Goal: Task Accomplishment & Management: Complete application form

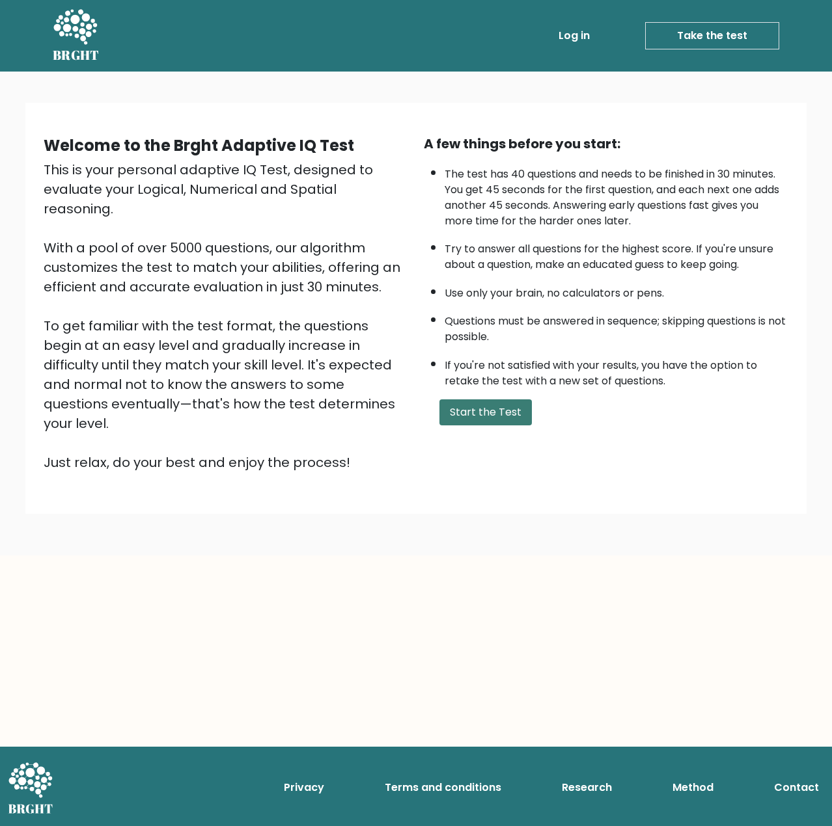
click at [520, 422] on button "Start the Test" at bounding box center [485, 413] width 92 height 26
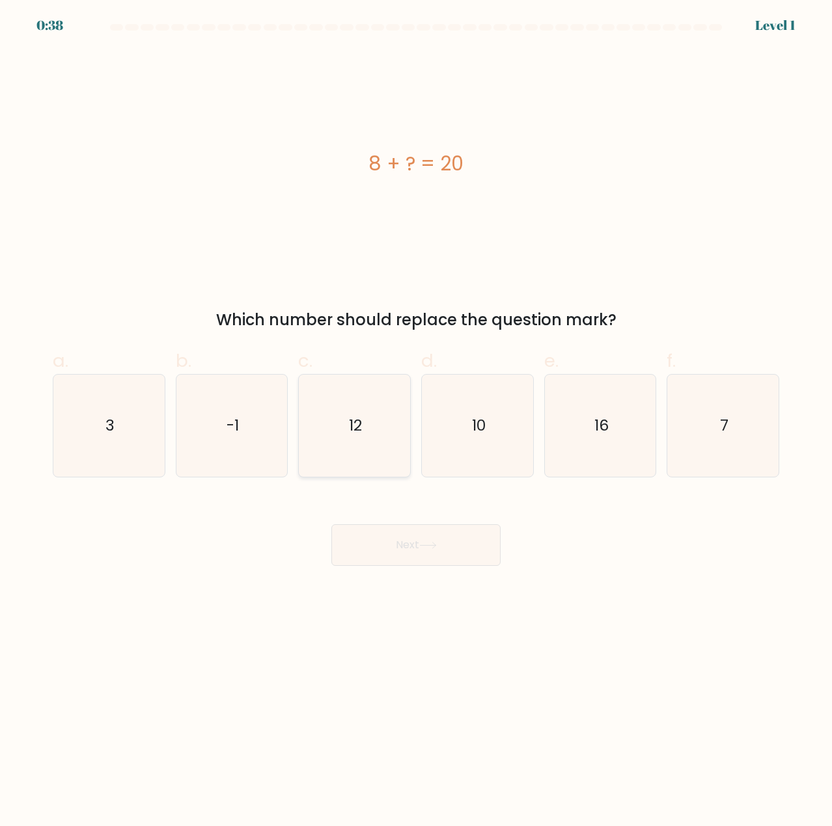
click at [329, 425] on icon "12" at bounding box center [354, 426] width 102 height 102
click at [416, 422] on input "c. 12" at bounding box center [416, 417] width 1 height 8
radio input "true"
click at [408, 513] on div "Next" at bounding box center [416, 529] width 742 height 73
click at [404, 535] on button "Next" at bounding box center [415, 546] width 169 height 42
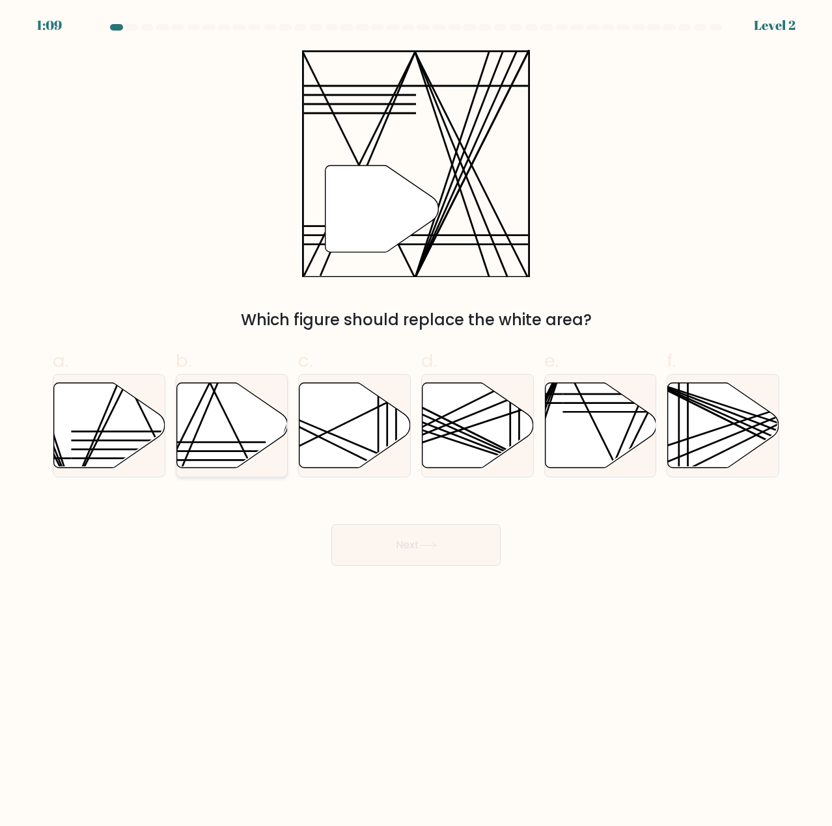
click at [225, 432] on icon at bounding box center [231, 425] width 111 height 85
click at [416, 422] on input "b." at bounding box center [416, 417] width 1 height 8
radio input "true"
click at [396, 547] on button "Next" at bounding box center [415, 546] width 169 height 42
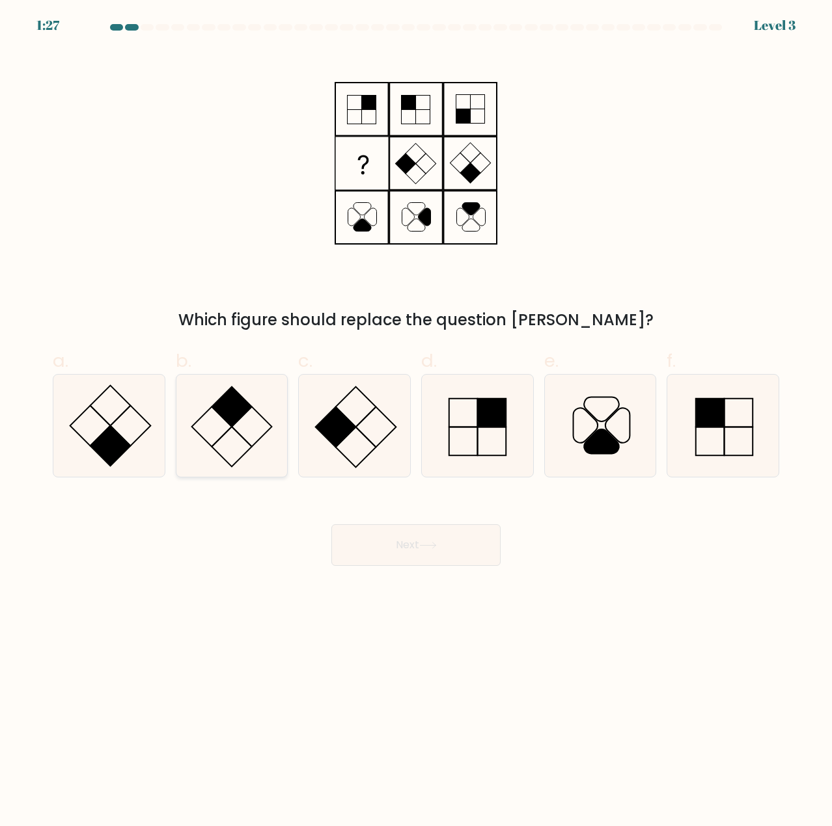
click at [213, 408] on rect at bounding box center [231, 407] width 40 height 40
click at [416, 413] on input "b." at bounding box center [416, 417] width 1 height 8
radio input "true"
click at [380, 541] on button "Next" at bounding box center [415, 546] width 169 height 42
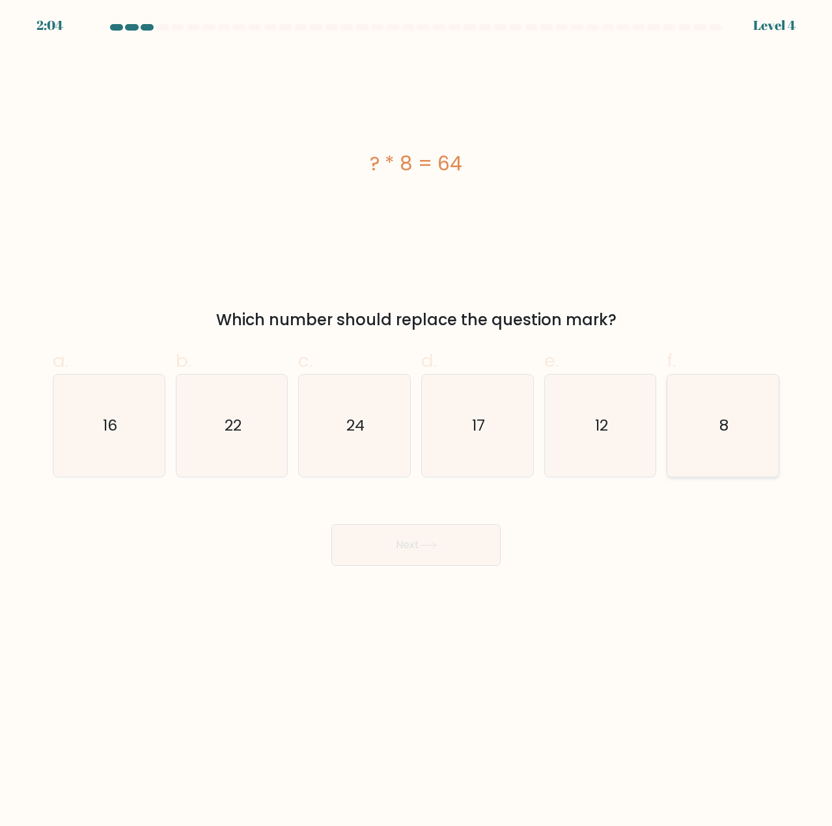
click at [741, 413] on icon "8" at bounding box center [723, 426] width 102 height 102
click at [416, 413] on input "f. 8" at bounding box center [416, 417] width 1 height 8
radio input "true"
click at [417, 552] on button "Next" at bounding box center [415, 546] width 169 height 42
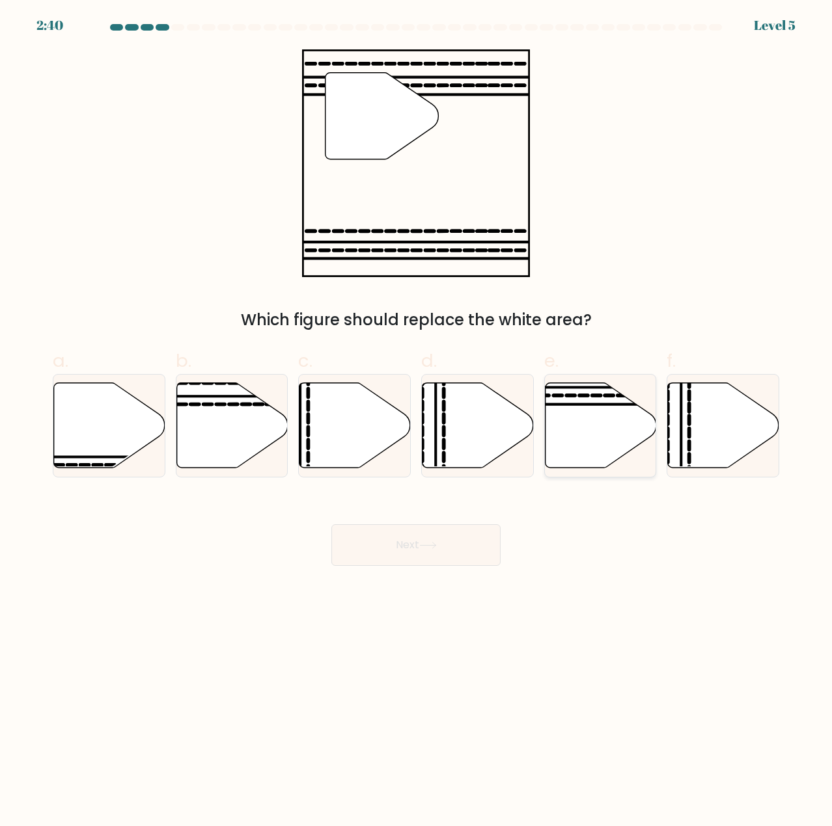
click at [571, 410] on icon at bounding box center [600, 425] width 111 height 85
click at [416, 413] on input "e." at bounding box center [416, 417] width 1 height 8
radio input "true"
click at [452, 539] on button "Next" at bounding box center [415, 546] width 169 height 42
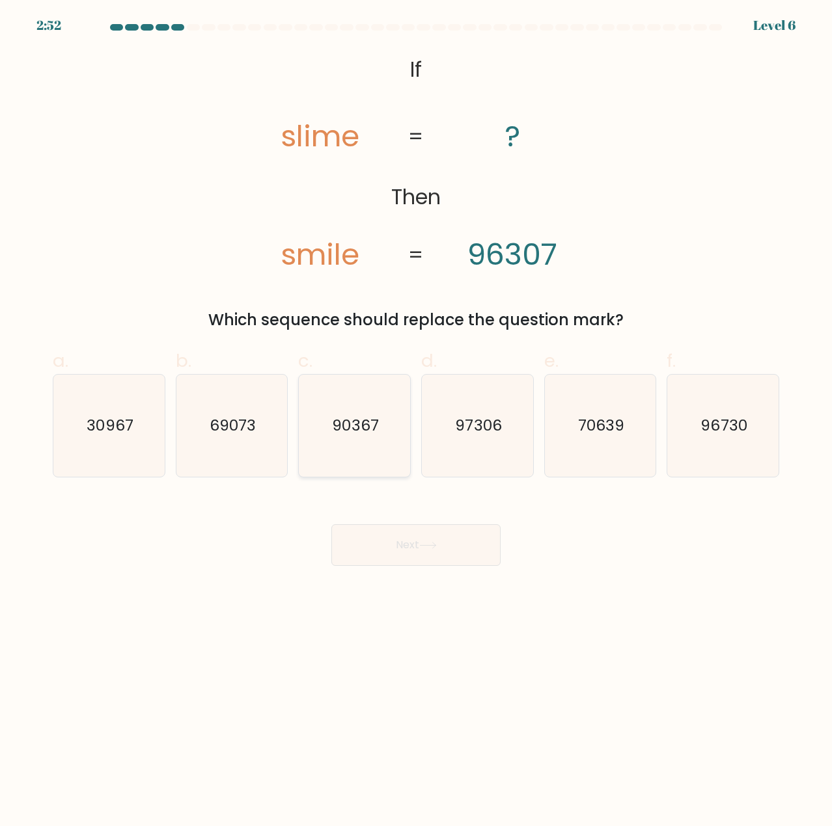
click at [364, 422] on text "90367" at bounding box center [356, 425] width 46 height 21
click at [416, 422] on input "c. 90367" at bounding box center [416, 417] width 1 height 8
radio input "true"
click at [387, 565] on button "Next" at bounding box center [415, 546] width 169 height 42
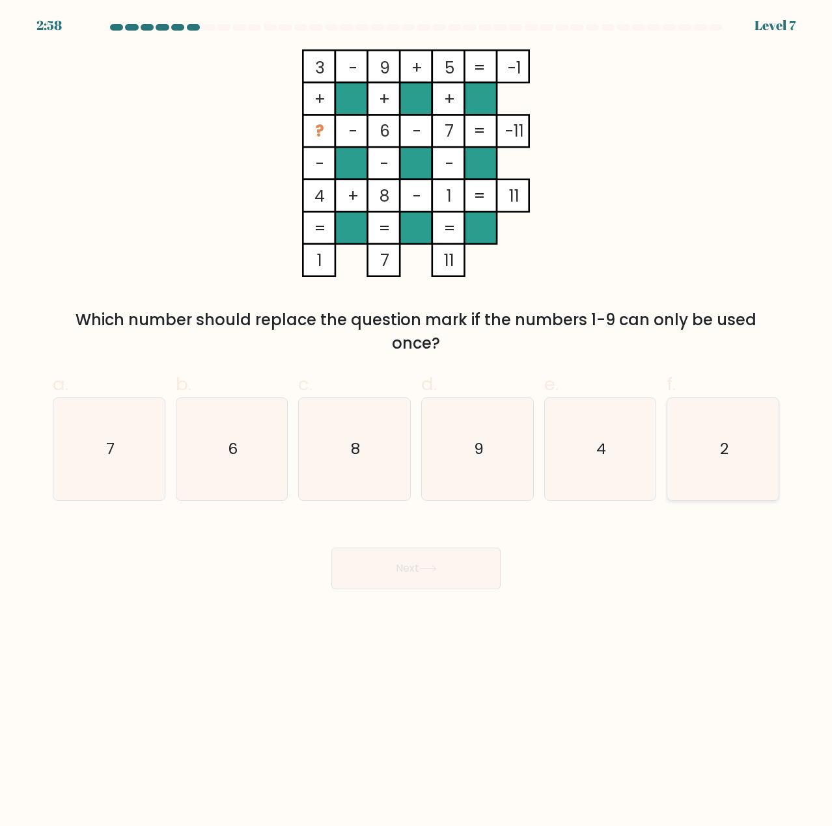
click at [705, 444] on icon "2" at bounding box center [723, 449] width 102 height 102
click at [416, 422] on input "f. 2" at bounding box center [416, 417] width 1 height 8
radio input "true"
click at [447, 581] on button "Next" at bounding box center [415, 569] width 169 height 42
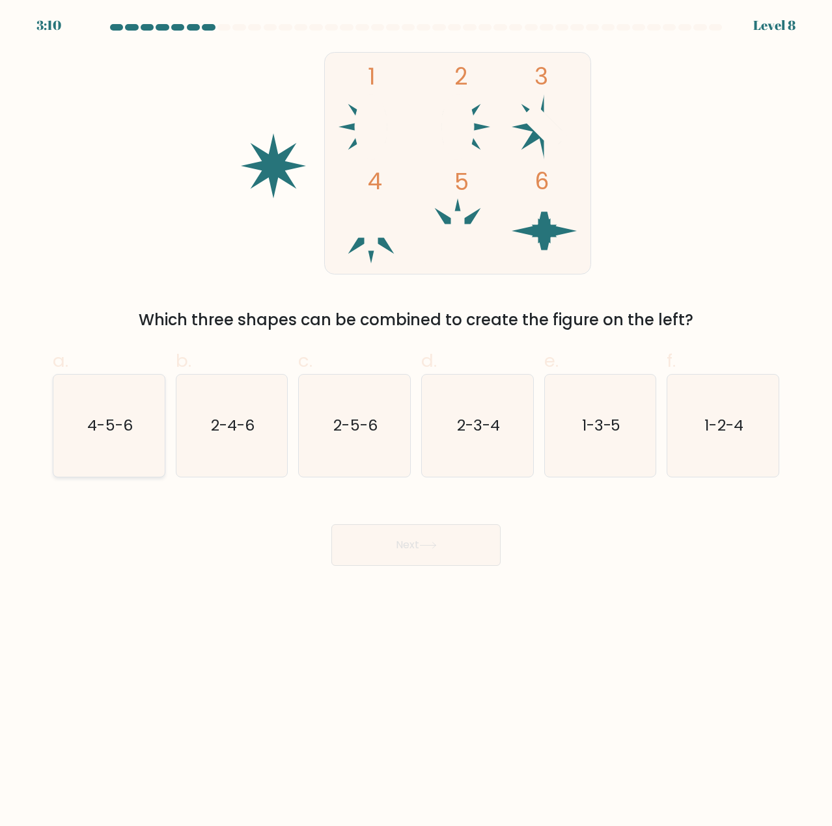
click at [105, 399] on icon "4-5-6" at bounding box center [109, 426] width 102 height 102
click at [416, 413] on input "a. 4-5-6" at bounding box center [416, 417] width 1 height 8
radio input "true"
click at [359, 539] on button "Next" at bounding box center [415, 546] width 169 height 42
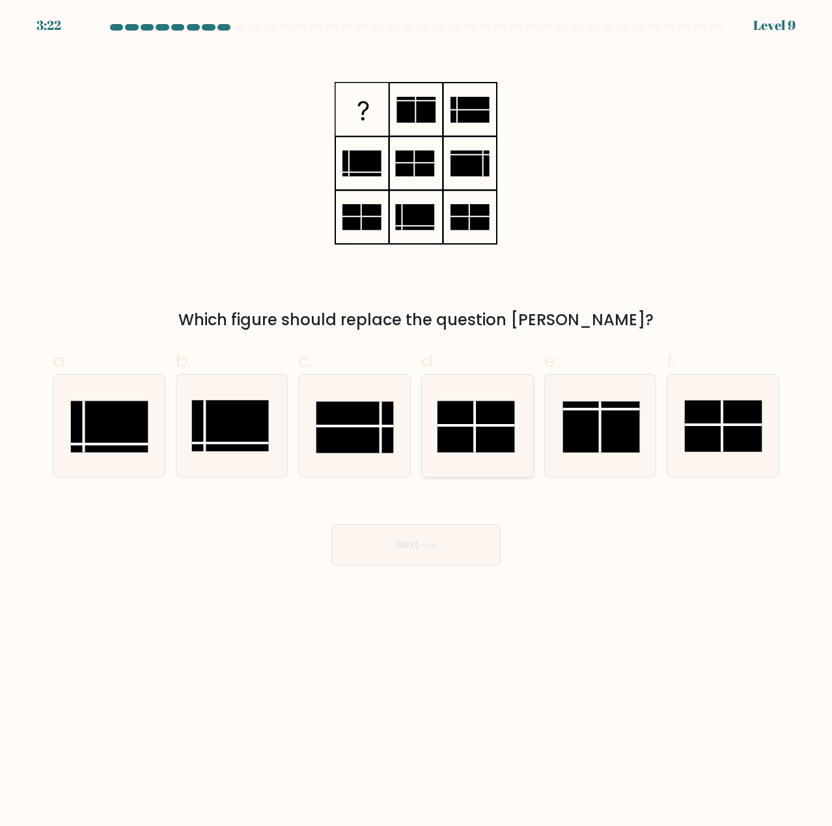
click at [455, 433] on rect at bounding box center [475, 427] width 77 height 51
click at [416, 422] on input "d." at bounding box center [416, 417] width 1 height 8
radio input "true"
click at [422, 551] on button "Next" at bounding box center [415, 546] width 169 height 42
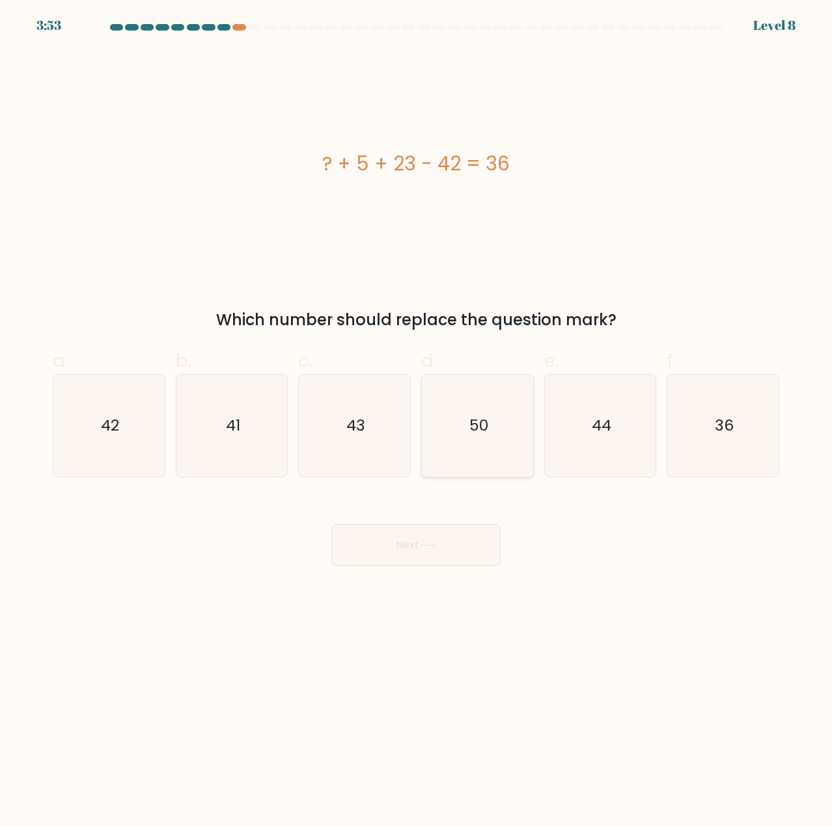
click at [455, 442] on icon "50" at bounding box center [477, 426] width 102 height 102
click at [416, 422] on input "d. 50" at bounding box center [416, 417] width 1 height 8
radio input "true"
click at [435, 544] on icon at bounding box center [428, 546] width 16 height 6
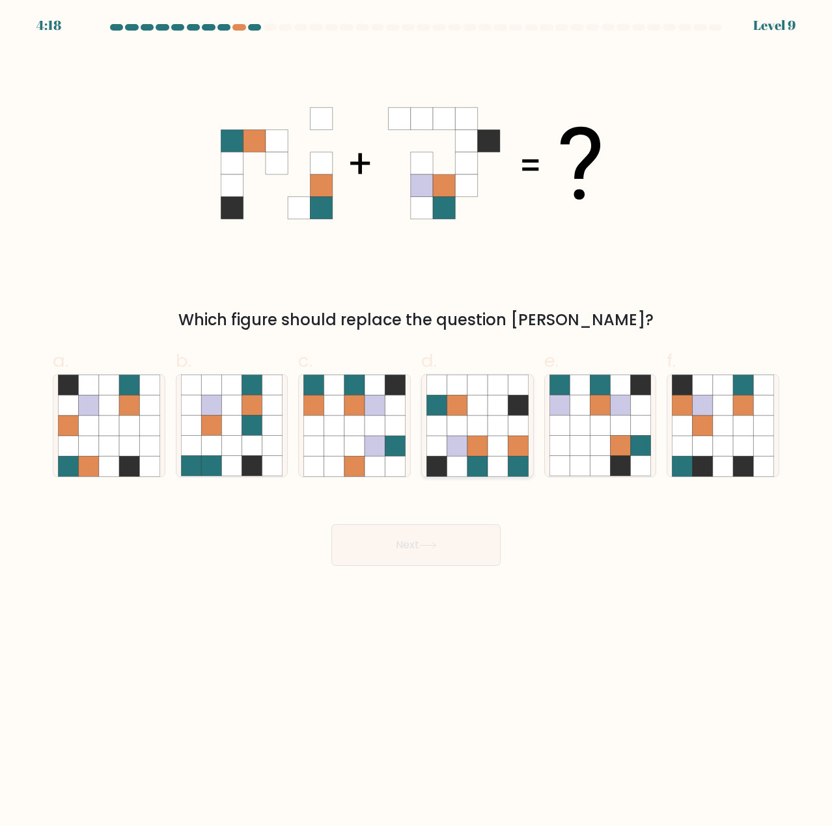
click at [469, 444] on icon at bounding box center [477, 446] width 20 height 20
click at [416, 422] on input "d." at bounding box center [416, 417] width 1 height 8
radio input "true"
drag, startPoint x: 432, startPoint y: 547, endPoint x: 422, endPoint y: 582, distance: 36.5
click at [431, 547] on icon at bounding box center [428, 545] width 18 height 7
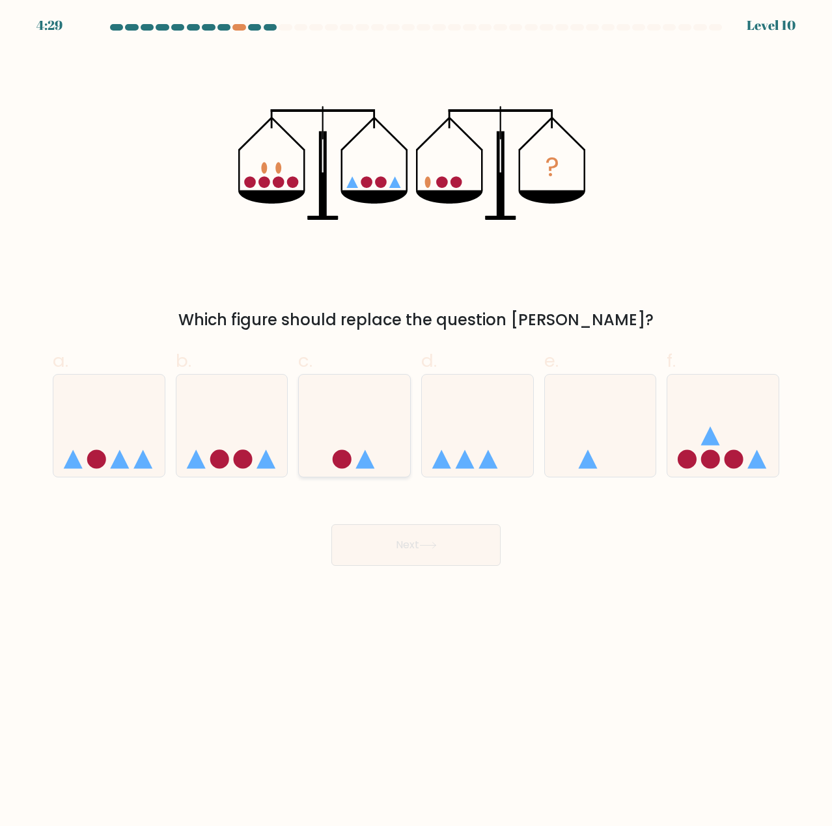
click at [365, 420] on icon at bounding box center [354, 426] width 111 height 92
click at [416, 420] on input "c." at bounding box center [416, 417] width 1 height 8
radio input "true"
click at [419, 534] on button "Next" at bounding box center [415, 546] width 169 height 42
click at [454, 552] on button "Next" at bounding box center [415, 546] width 169 height 42
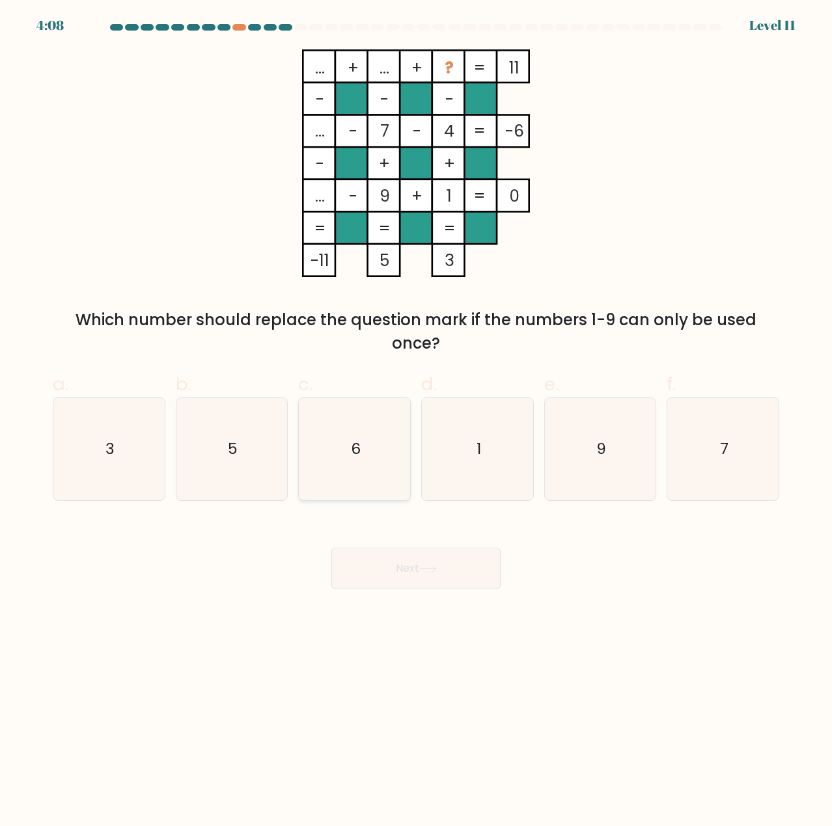
click at [372, 461] on icon "6" at bounding box center [354, 449] width 102 height 102
click at [416, 422] on input "c. 6" at bounding box center [416, 417] width 1 height 8
radio input "true"
click at [415, 570] on button "Next" at bounding box center [415, 569] width 169 height 42
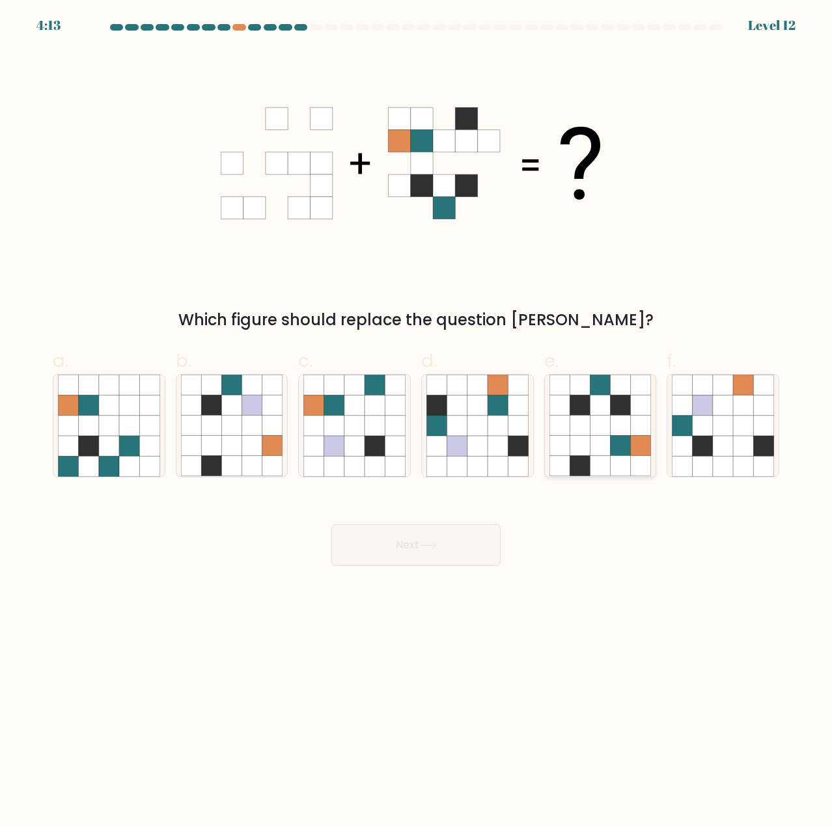
click at [626, 412] on icon at bounding box center [620, 406] width 20 height 20
click at [416, 413] on input "e." at bounding box center [416, 417] width 1 height 8
radio input "true"
click at [441, 561] on button "Next" at bounding box center [415, 546] width 169 height 42
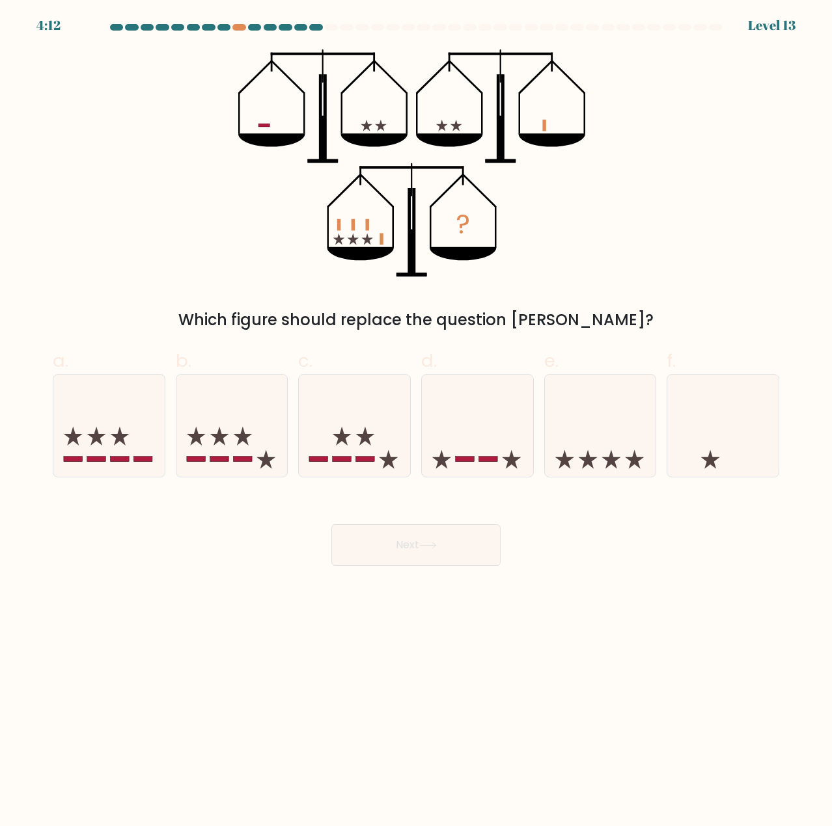
click at [435, 525] on button "Next" at bounding box center [415, 546] width 169 height 42
click at [667, 550] on div "Next" at bounding box center [416, 529] width 742 height 73
click at [96, 459] on rect at bounding box center [96, 459] width 19 height 5
click at [416, 422] on input "a." at bounding box center [416, 417] width 1 height 8
radio input "true"
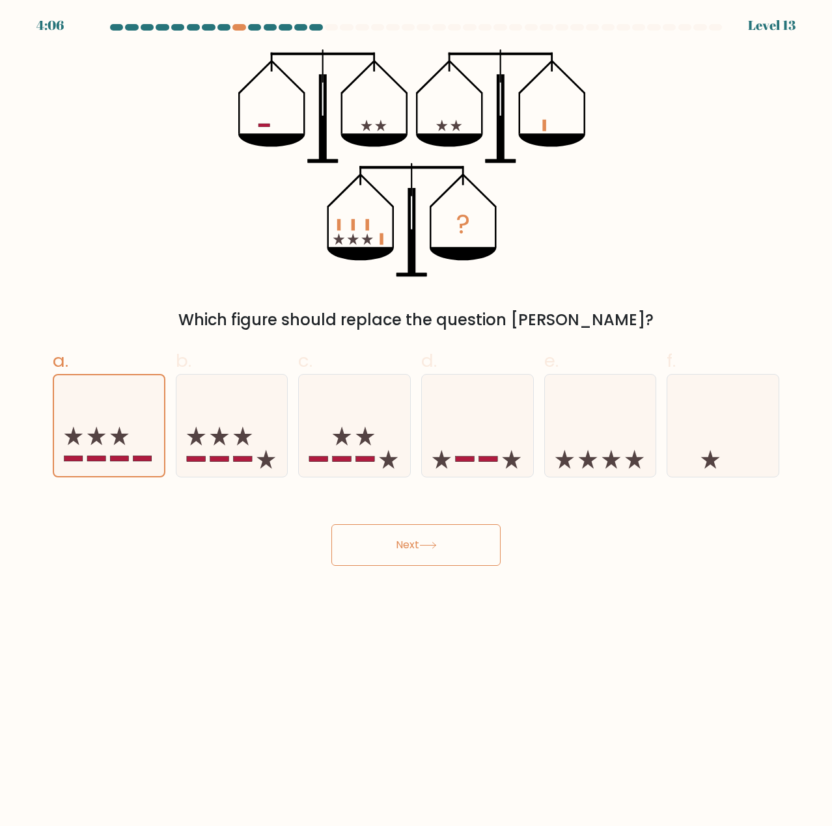
click at [384, 560] on button "Next" at bounding box center [415, 546] width 169 height 42
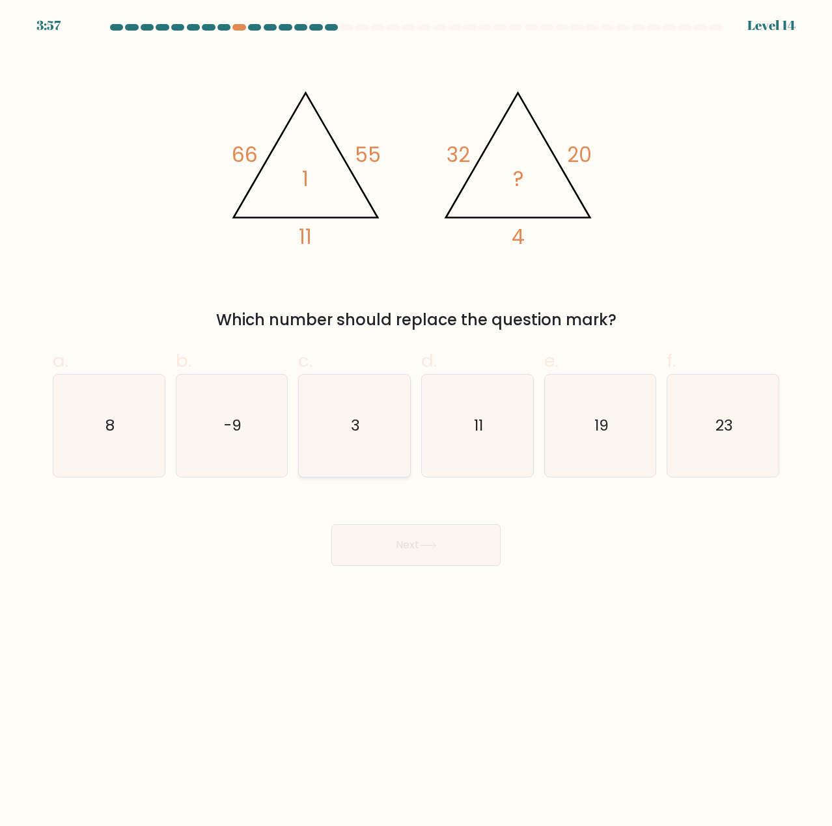
click at [370, 431] on icon "3" at bounding box center [354, 426] width 102 height 102
click at [416, 422] on input "c. 3" at bounding box center [416, 417] width 1 height 8
radio input "true"
drag, startPoint x: 427, startPoint y: 556, endPoint x: 414, endPoint y: 583, distance: 30.3
click at [426, 556] on button "Next" at bounding box center [415, 546] width 169 height 42
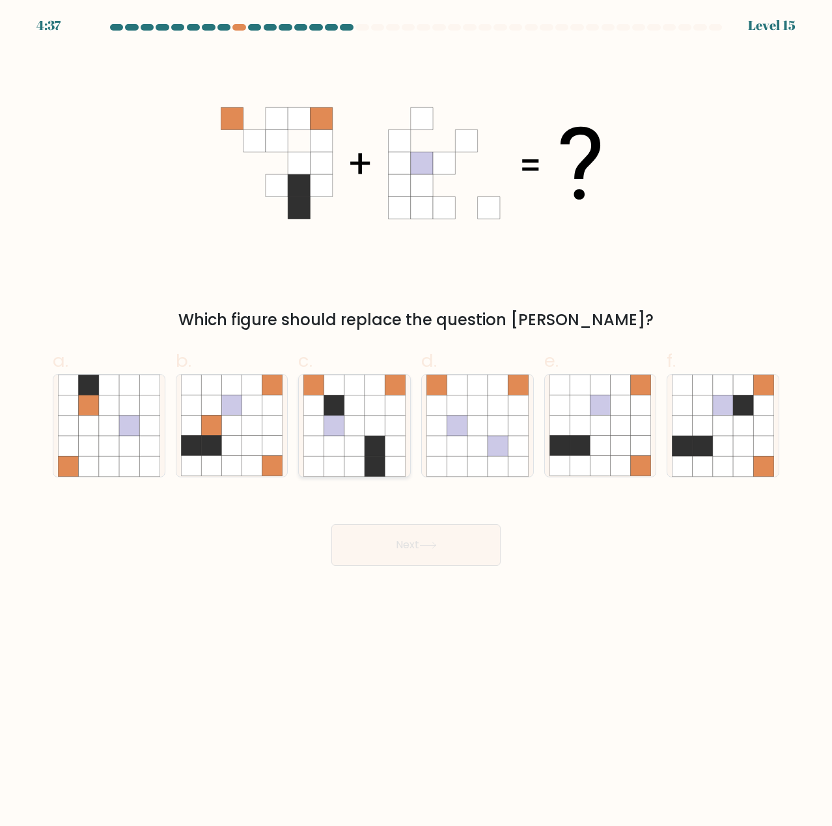
click at [395, 433] on icon at bounding box center [395, 426] width 20 height 20
click at [416, 422] on input "c." at bounding box center [416, 417] width 1 height 8
radio input "true"
click at [418, 538] on button "Next" at bounding box center [415, 546] width 169 height 42
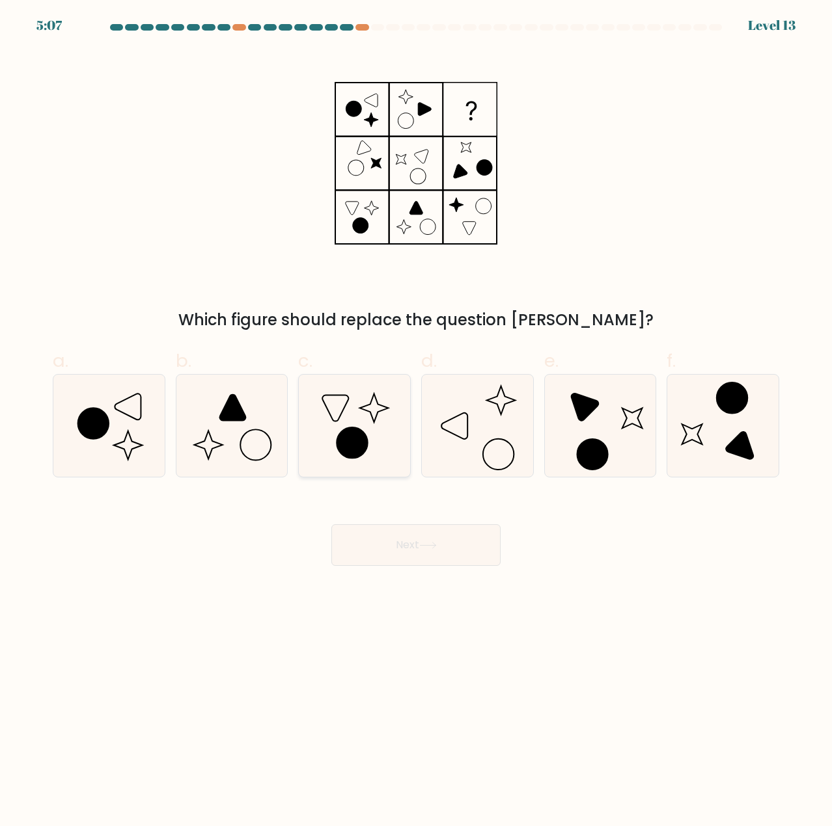
click at [402, 439] on icon at bounding box center [354, 426] width 102 height 102
click at [416, 422] on input "c." at bounding box center [416, 417] width 1 height 8
radio input "true"
click at [410, 549] on button "Next" at bounding box center [415, 546] width 169 height 42
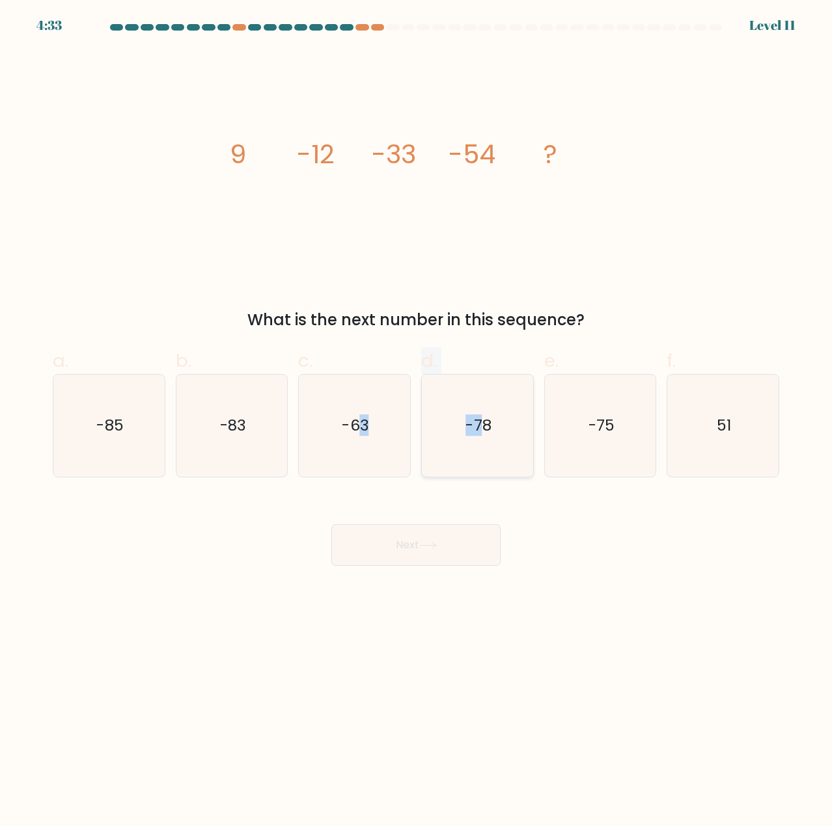
drag, startPoint x: 359, startPoint y: 452, endPoint x: 482, endPoint y: 446, distance: 123.2
click at [482, 446] on div "a. -85 b. -83" at bounding box center [416, 407] width 737 height 141
click at [482, 446] on icon "-78" at bounding box center [477, 426] width 102 height 102
click at [416, 422] on input "d. -78" at bounding box center [416, 417] width 1 height 8
radio input "true"
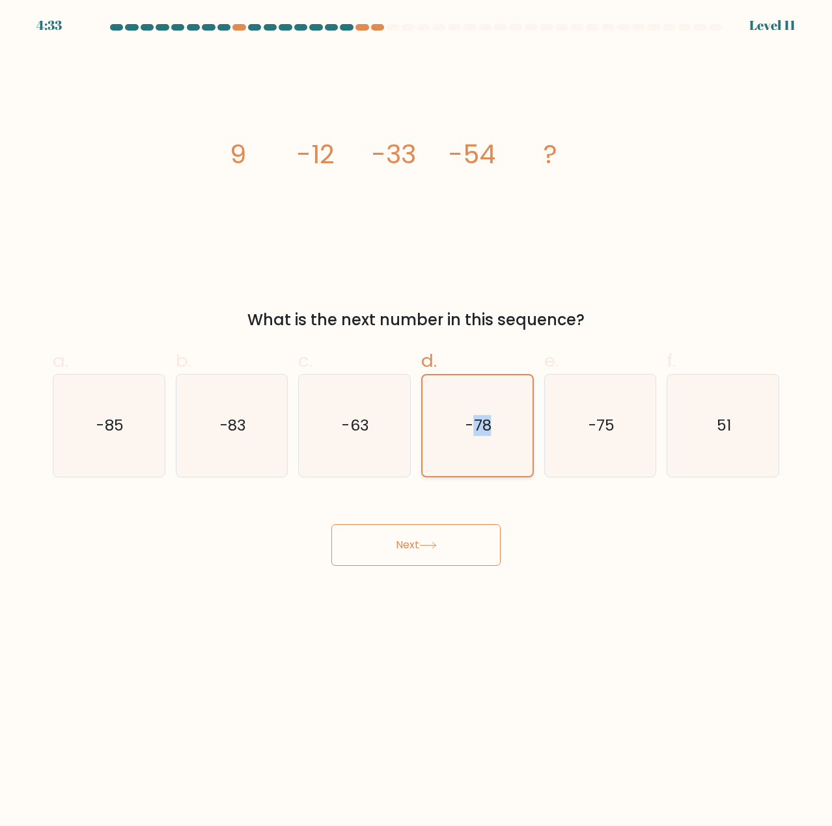
click at [482, 446] on icon "-78" at bounding box center [477, 425] width 100 height 100
click at [416, 422] on input "d. -78" at bounding box center [416, 417] width 1 height 8
click at [439, 550] on button "Next" at bounding box center [415, 546] width 169 height 42
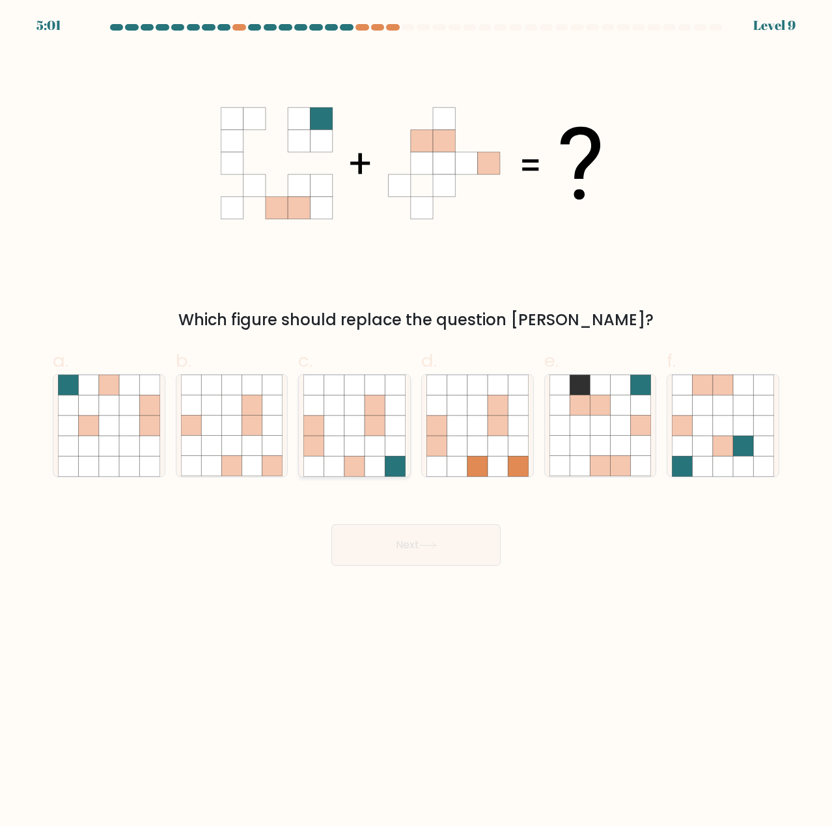
click at [357, 457] on icon at bounding box center [354, 466] width 20 height 20
click at [416, 422] on input "c." at bounding box center [416, 417] width 1 height 8
radio input "true"
click at [423, 561] on button "Next" at bounding box center [415, 546] width 169 height 42
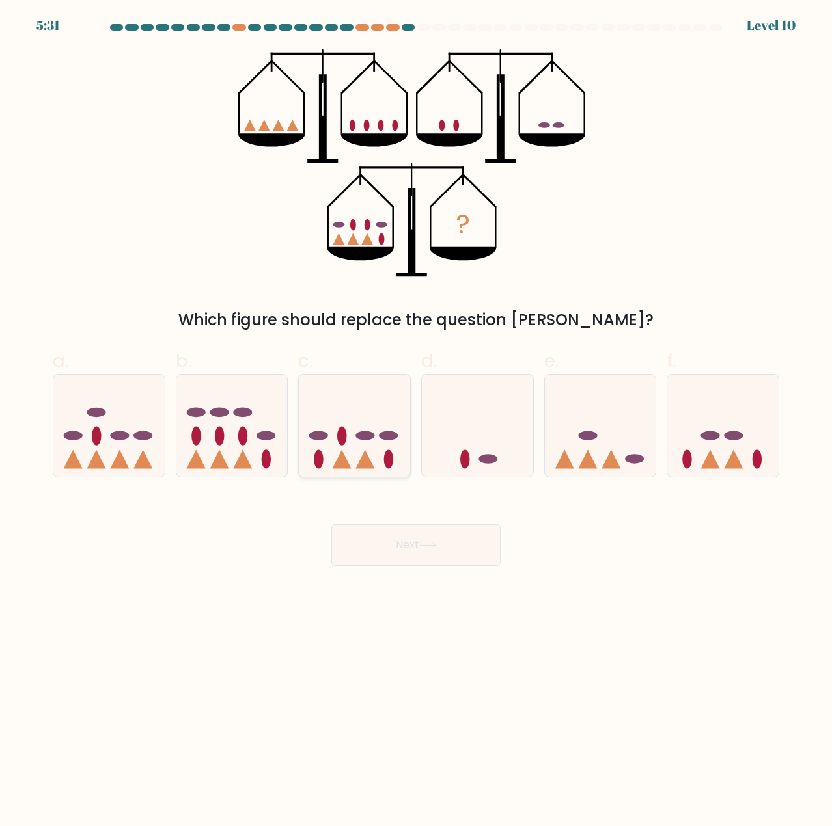
click at [359, 450] on icon at bounding box center [354, 426] width 111 height 92
click at [416, 422] on input "c." at bounding box center [416, 417] width 1 height 8
radio input "true"
click at [404, 539] on button "Next" at bounding box center [415, 546] width 169 height 42
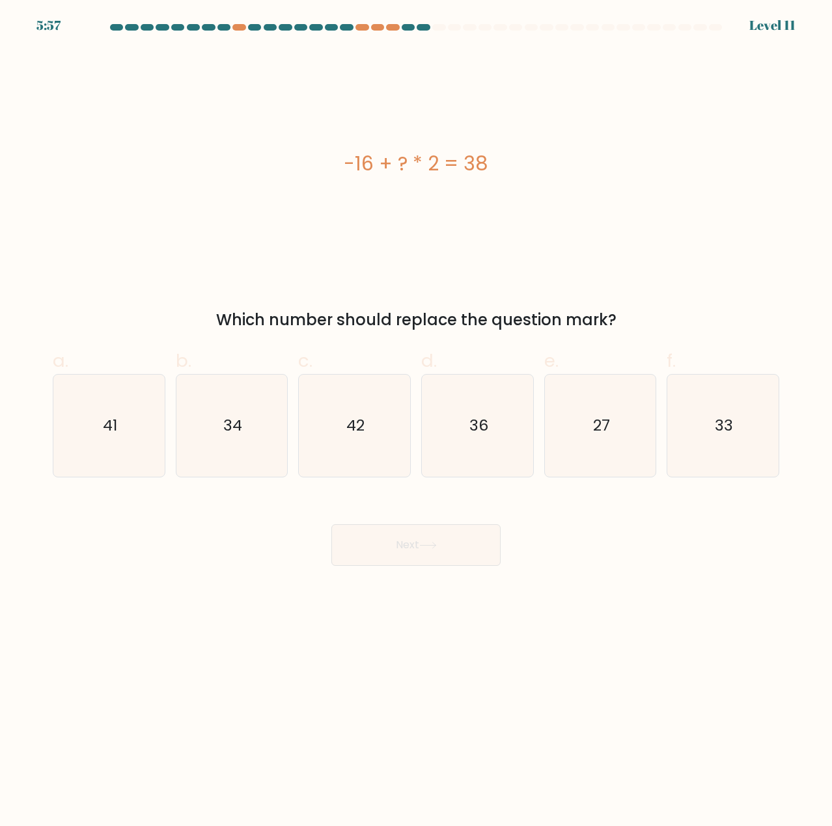
click at [331, 525] on button "Next" at bounding box center [415, 546] width 169 height 42
click at [504, 638] on body "5:46 Level 11" at bounding box center [416, 413] width 832 height 826
drag, startPoint x: 498, startPoint y: 428, endPoint x: 485, endPoint y: 450, distance: 25.5
click at [498, 428] on icon "36" at bounding box center [477, 426] width 102 height 102
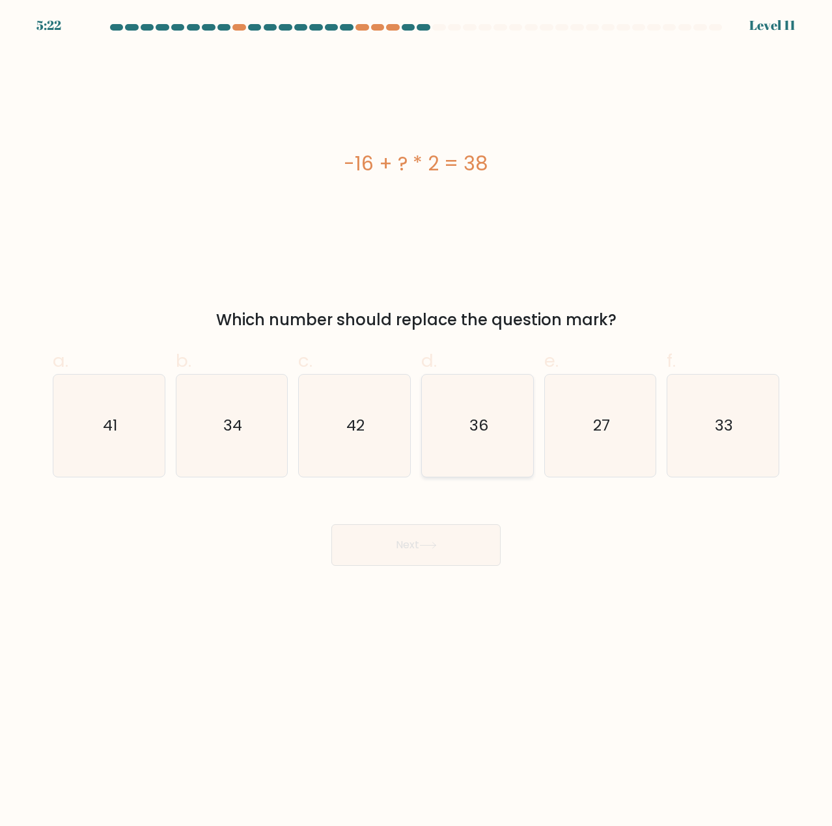
click at [416, 422] on input "d. 36" at bounding box center [416, 417] width 1 height 8
radio input "true"
click at [434, 554] on button "Next" at bounding box center [415, 546] width 169 height 42
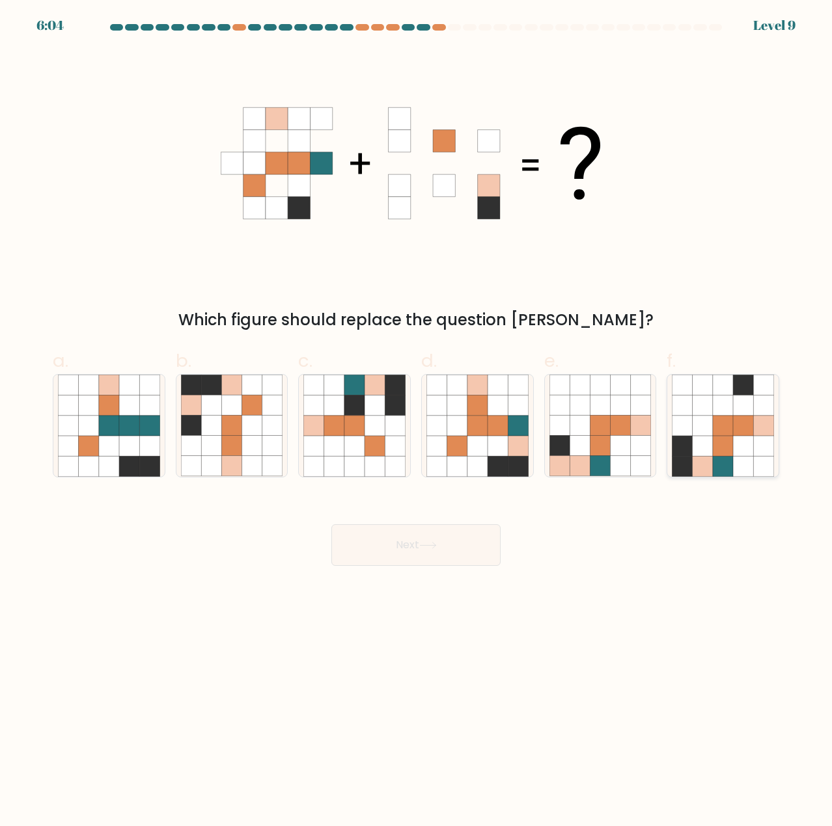
click at [760, 449] on icon at bounding box center [763, 446] width 20 height 20
click at [416, 422] on input "f." at bounding box center [416, 417] width 1 height 8
radio input "true"
click at [726, 468] on icon at bounding box center [723, 466] width 20 height 20
click at [416, 422] on input "f." at bounding box center [416, 417] width 1 height 8
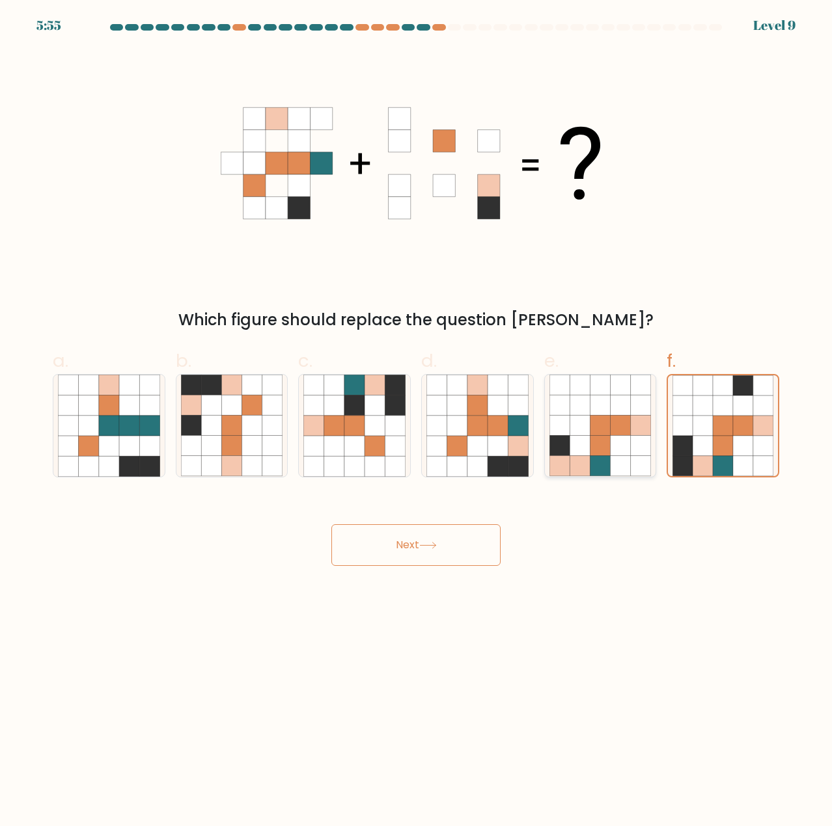
click at [604, 468] on icon at bounding box center [600, 466] width 20 height 20
click at [416, 422] on input "e." at bounding box center [416, 417] width 1 height 8
radio input "true"
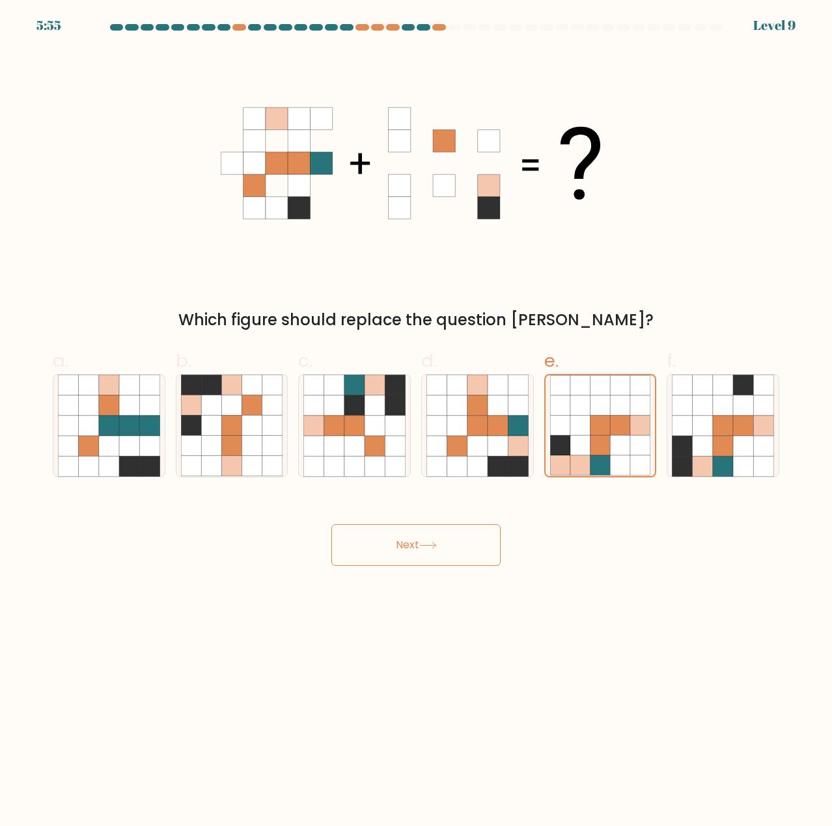
click at [455, 539] on button "Next" at bounding box center [415, 546] width 169 height 42
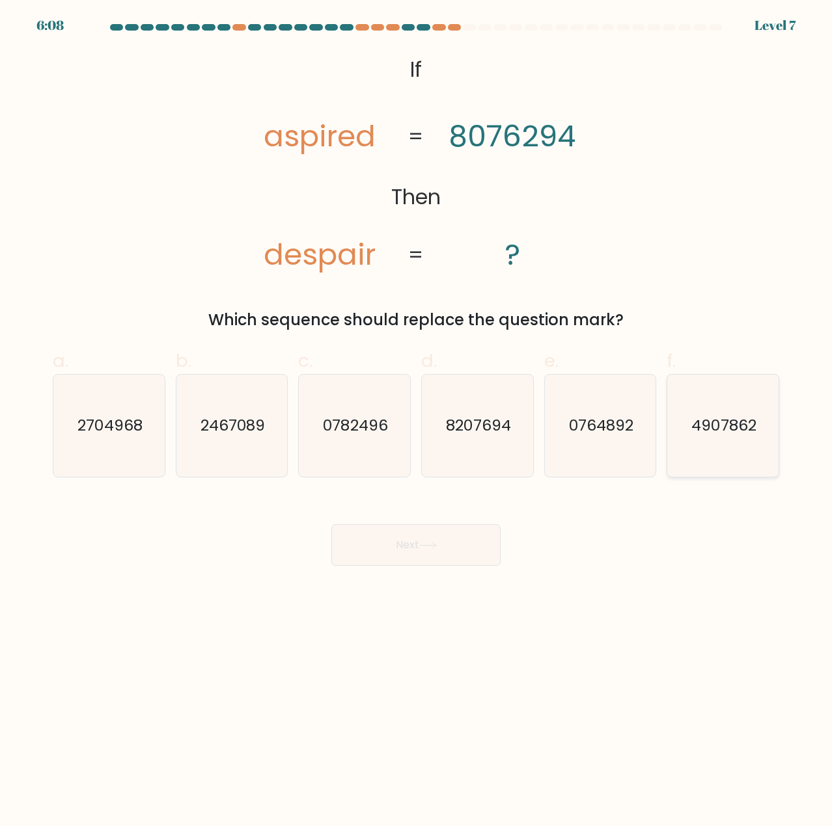
click at [720, 447] on icon "4907862" at bounding box center [723, 426] width 102 height 102
click at [416, 422] on input "f. 4907862" at bounding box center [416, 417] width 1 height 8
radio input "true"
click at [420, 554] on button "Next" at bounding box center [415, 546] width 169 height 42
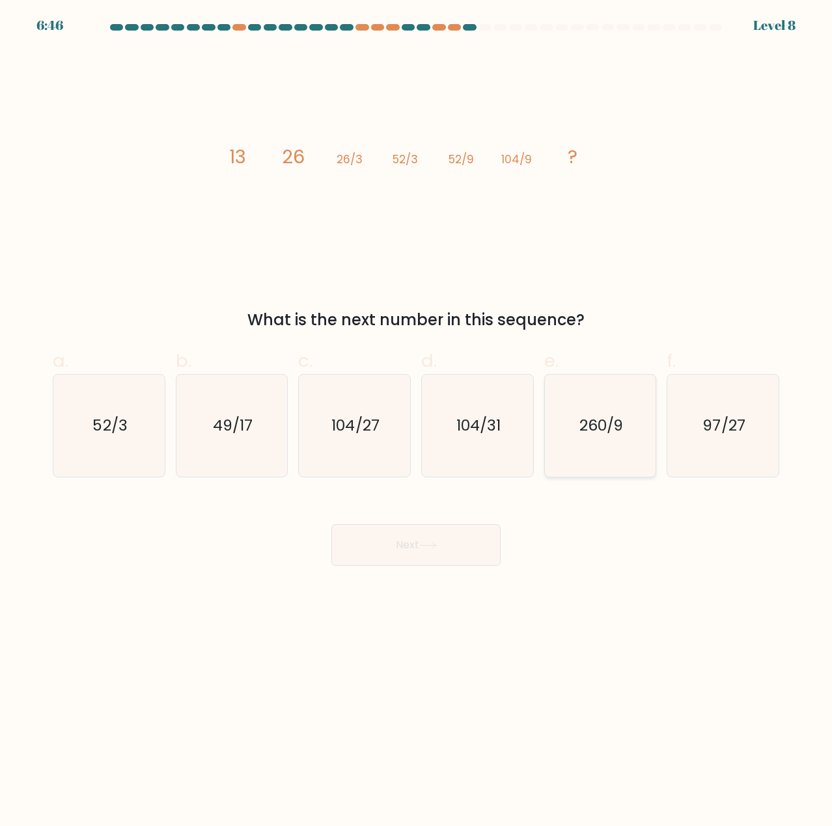
click at [590, 420] on text "260/9" at bounding box center [601, 425] width 44 height 21
click at [416, 420] on input "e. 260/9" at bounding box center [416, 417] width 1 height 8
radio input "true"
click at [454, 537] on button "Next" at bounding box center [415, 546] width 169 height 42
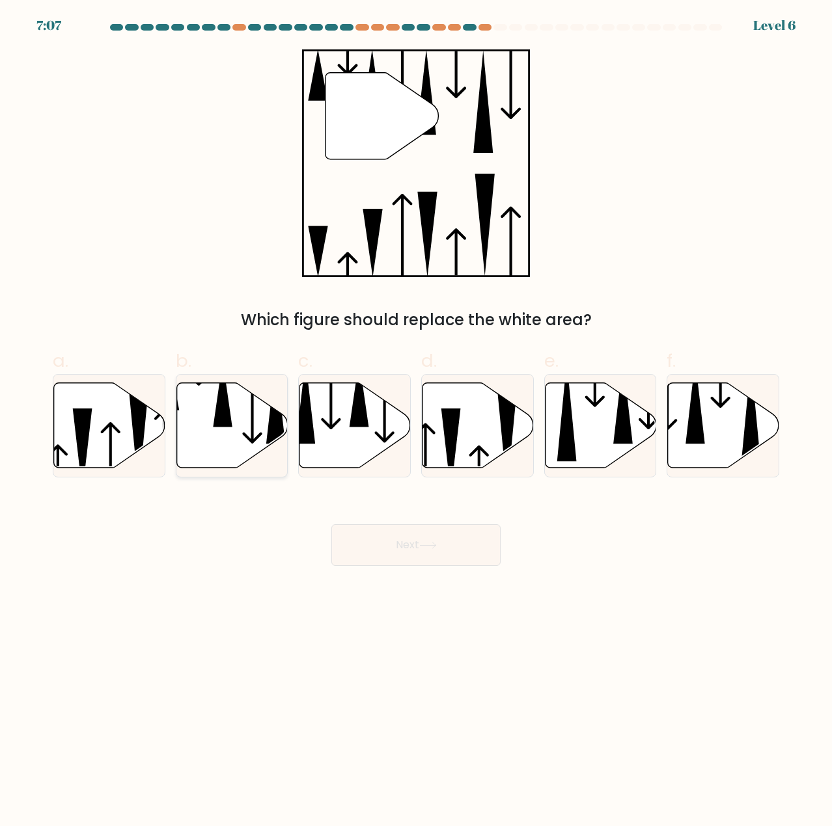
click at [211, 420] on icon at bounding box center [231, 425] width 111 height 85
click at [416, 420] on input "b." at bounding box center [416, 417] width 1 height 8
radio input "true"
click at [420, 543] on button "Next" at bounding box center [415, 546] width 169 height 42
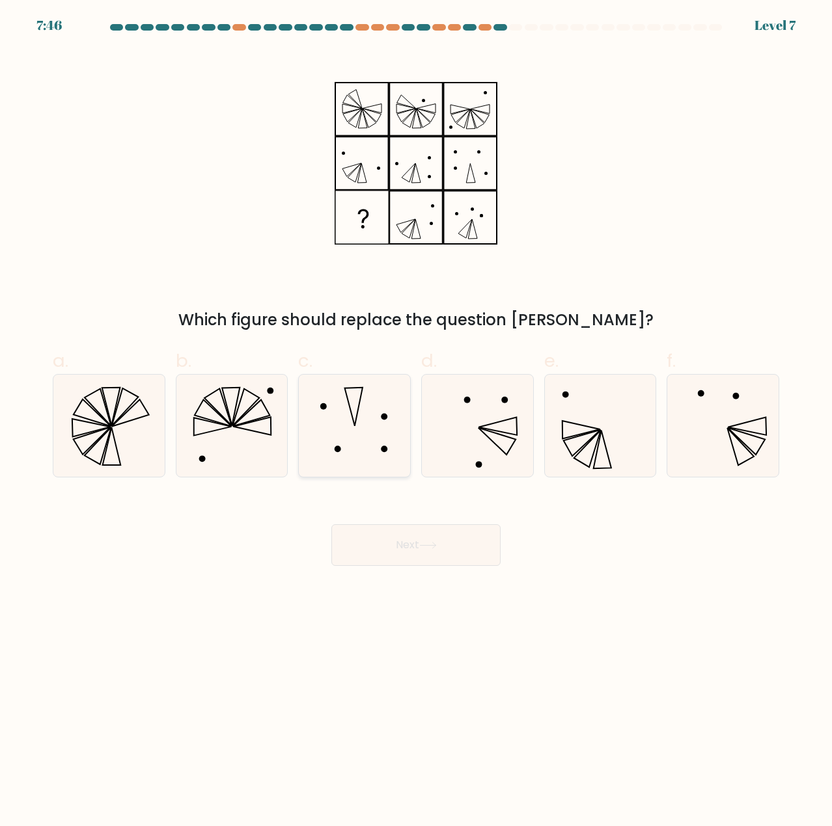
click at [357, 431] on icon at bounding box center [354, 426] width 102 height 102
click at [416, 422] on input "c." at bounding box center [416, 417] width 1 height 8
radio input "true"
click at [409, 547] on button "Next" at bounding box center [415, 546] width 169 height 42
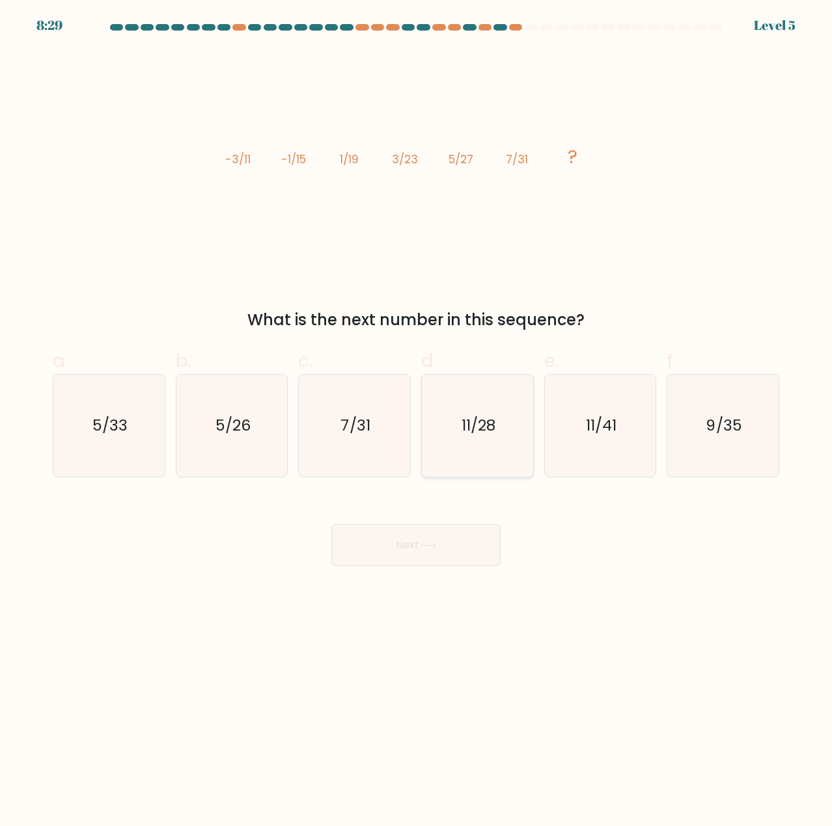
click at [474, 457] on icon "11/28" at bounding box center [477, 426] width 102 height 102
click at [416, 422] on input "d. 11/28" at bounding box center [416, 417] width 1 height 8
radio input "true"
click at [444, 543] on button "Next" at bounding box center [415, 546] width 169 height 42
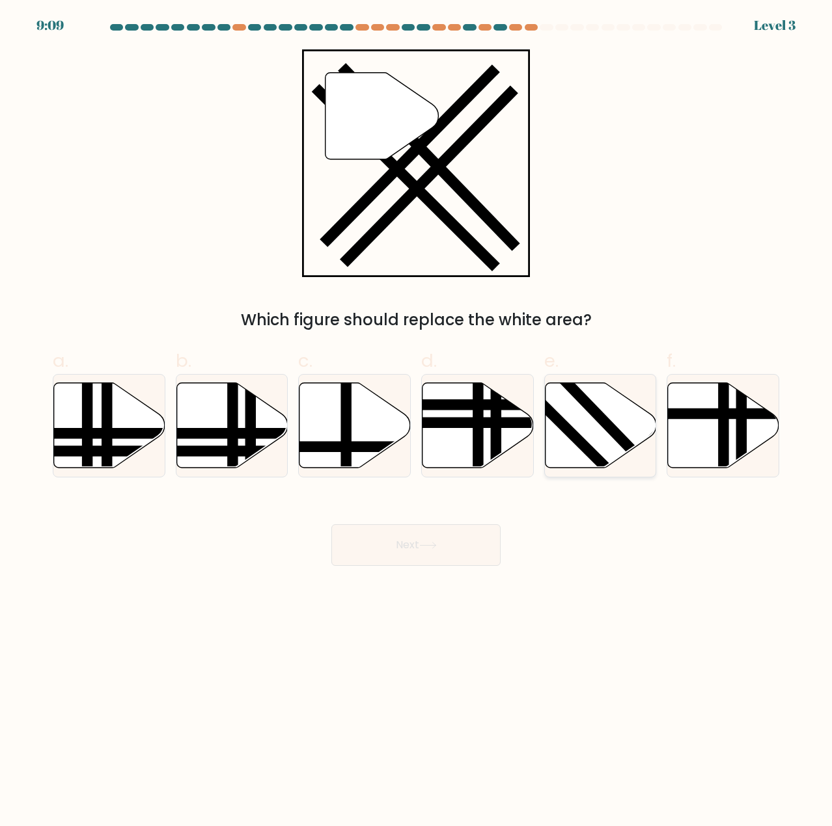
click at [590, 420] on icon at bounding box center [600, 425] width 111 height 85
click at [416, 420] on input "e." at bounding box center [416, 417] width 1 height 8
radio input "true"
click at [442, 538] on button "Next" at bounding box center [415, 546] width 169 height 42
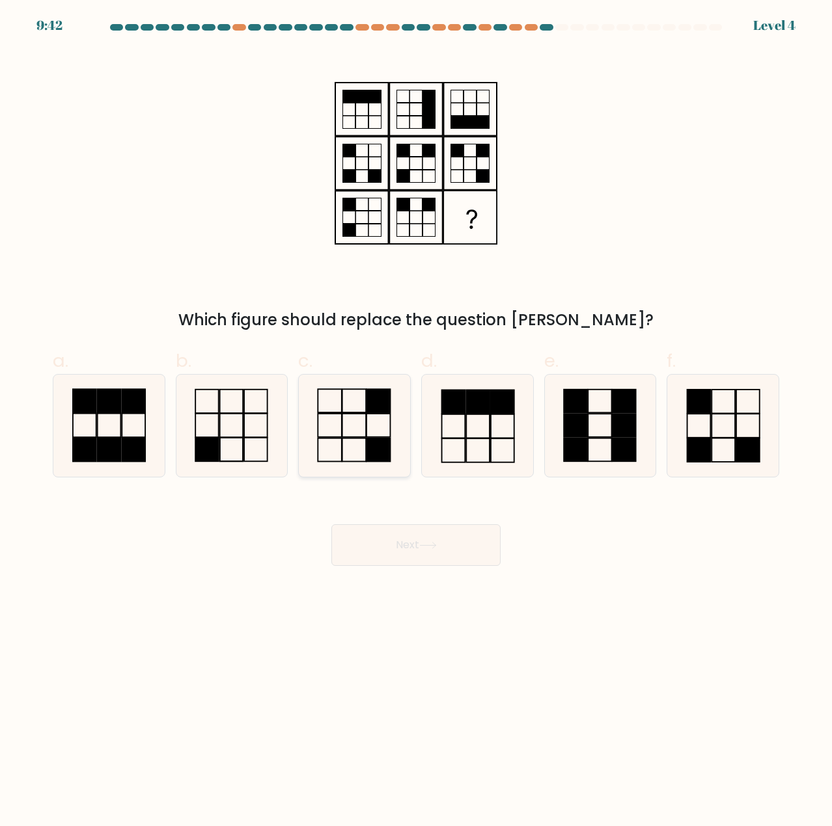
click at [362, 433] on icon at bounding box center [354, 426] width 102 height 102
click at [416, 422] on input "c." at bounding box center [416, 417] width 1 height 8
radio input "true"
click at [414, 537] on button "Next" at bounding box center [415, 546] width 169 height 42
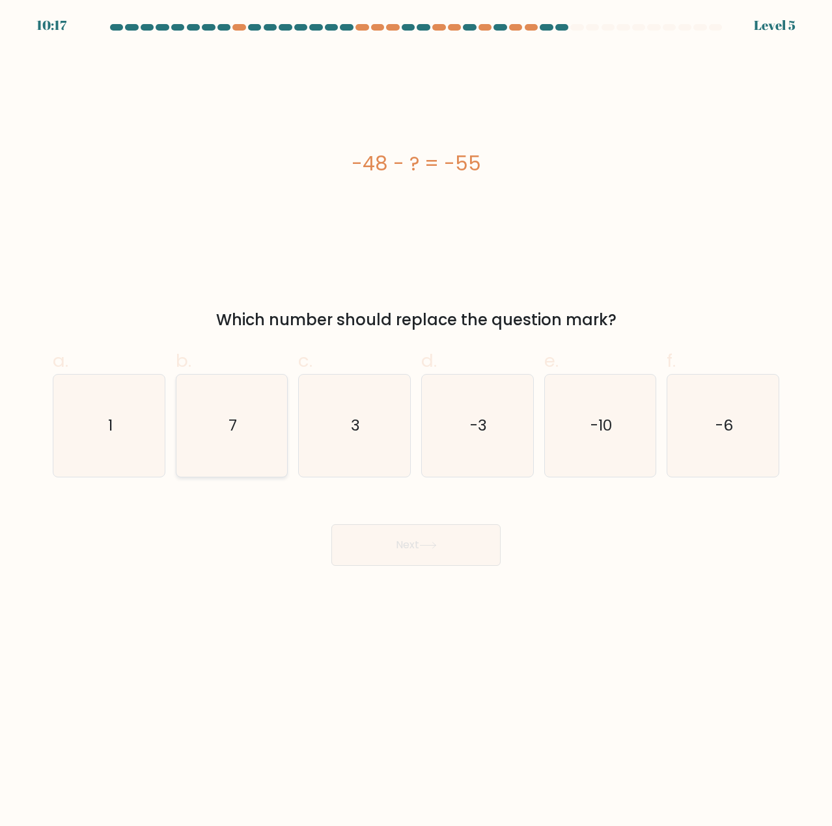
click at [275, 449] on icon "7" at bounding box center [232, 426] width 102 height 102
click at [416, 422] on input "b. 7" at bounding box center [416, 417] width 1 height 8
radio input "true"
click at [439, 551] on button "Next" at bounding box center [415, 546] width 169 height 42
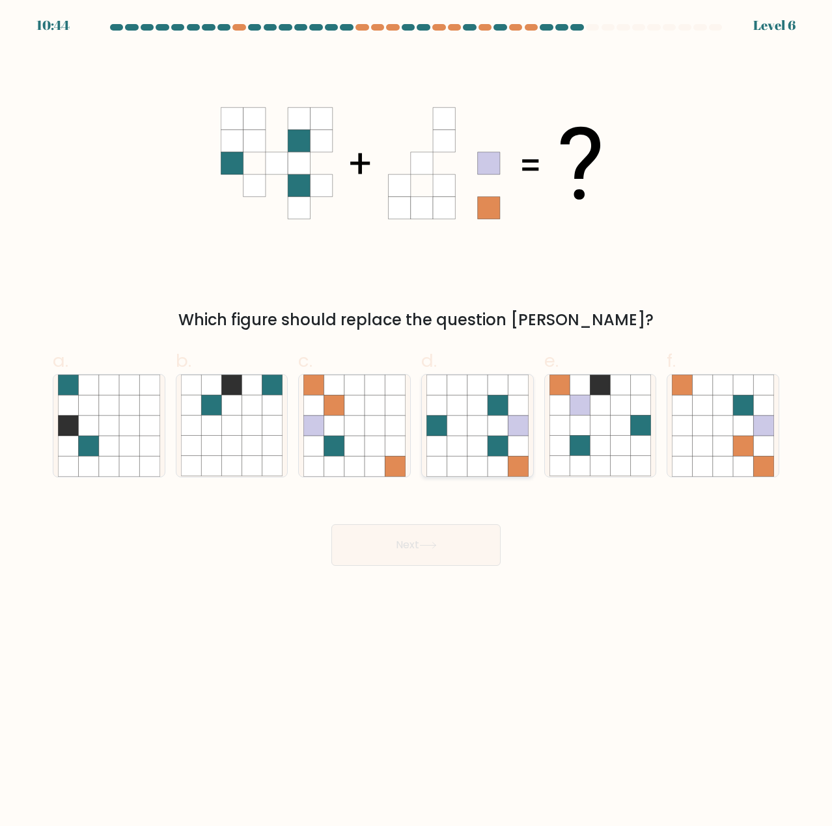
click at [513, 448] on icon at bounding box center [518, 446] width 20 height 20
click at [416, 422] on input "d." at bounding box center [416, 417] width 1 height 8
radio input "true"
drag, startPoint x: 454, startPoint y: 541, endPoint x: 473, endPoint y: 547, distance: 20.6
click at [452, 541] on button "Next" at bounding box center [415, 546] width 169 height 42
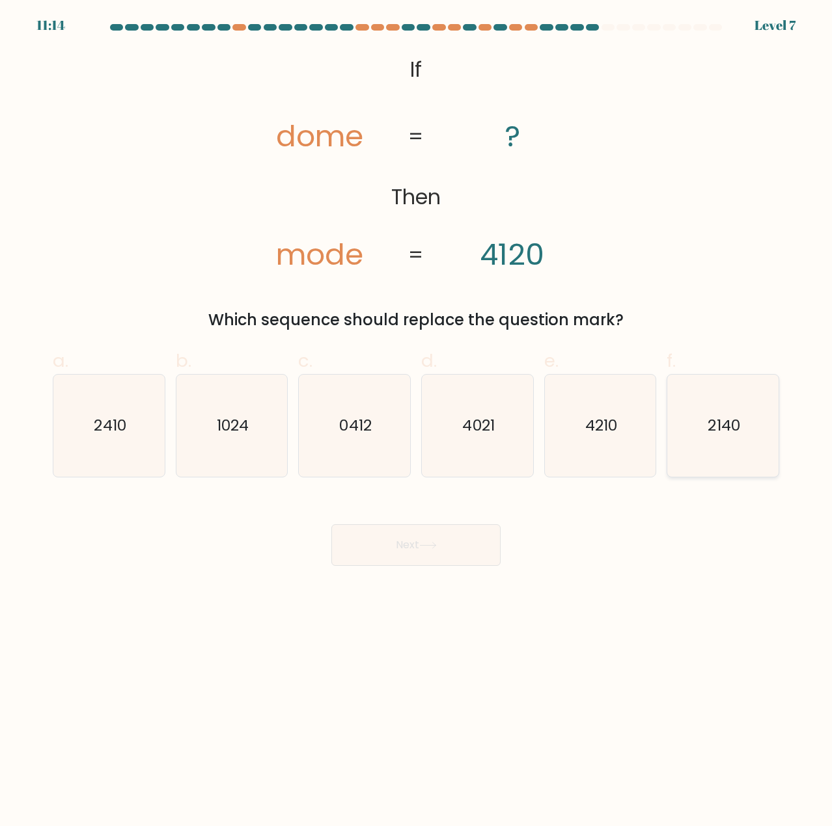
click at [702, 437] on icon "2140" at bounding box center [723, 426] width 102 height 102
click at [416, 422] on input "f. 2140" at bounding box center [416, 417] width 1 height 8
radio input "true"
click at [491, 538] on button "Next" at bounding box center [415, 546] width 169 height 42
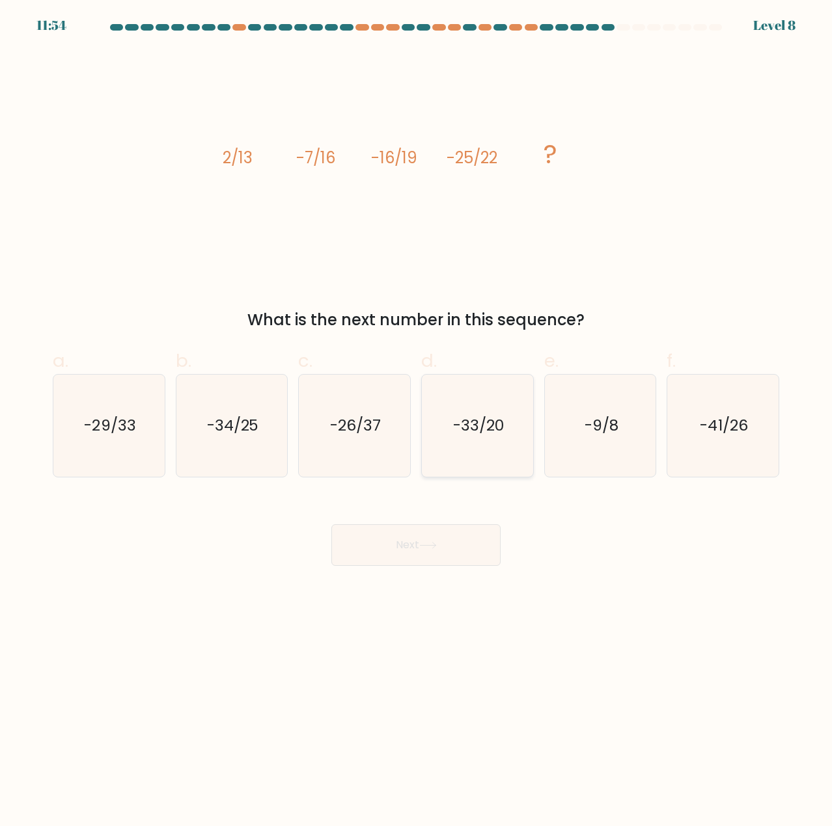
click at [484, 443] on icon "-33/20" at bounding box center [477, 426] width 102 height 102
click at [416, 422] on input "d. -33/20" at bounding box center [416, 417] width 1 height 8
radio input "true"
drag, startPoint x: 456, startPoint y: 538, endPoint x: 539, endPoint y: 543, distance: 84.2
click at [451, 539] on button "Next" at bounding box center [415, 546] width 169 height 42
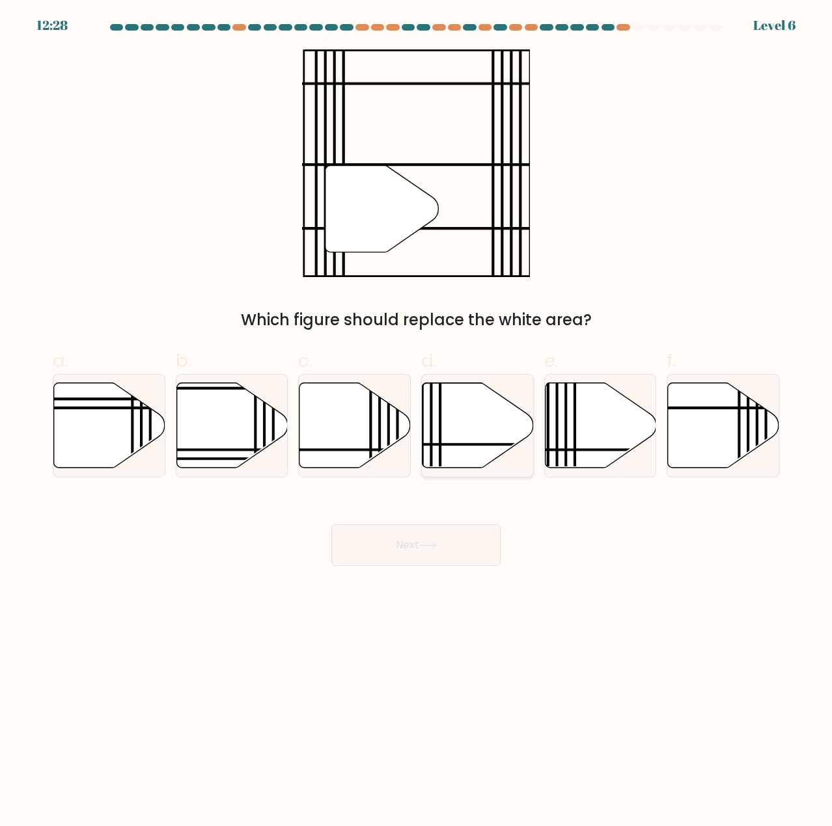
click at [451, 428] on icon at bounding box center [477, 425] width 111 height 85
click at [416, 422] on input "d." at bounding box center [416, 417] width 1 height 8
radio input "true"
click at [450, 541] on button "Next" at bounding box center [415, 546] width 169 height 42
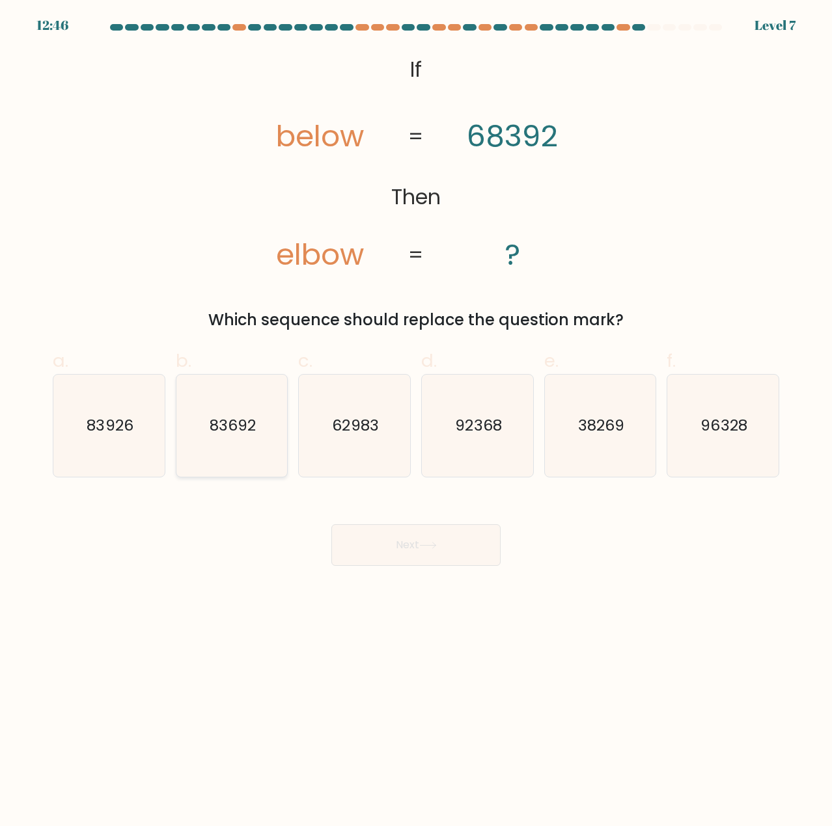
click at [240, 454] on icon "83692" at bounding box center [232, 426] width 102 height 102
click at [416, 422] on input "b. 83692" at bounding box center [416, 417] width 1 height 8
radio input "true"
click at [423, 557] on button "Next" at bounding box center [415, 546] width 169 height 42
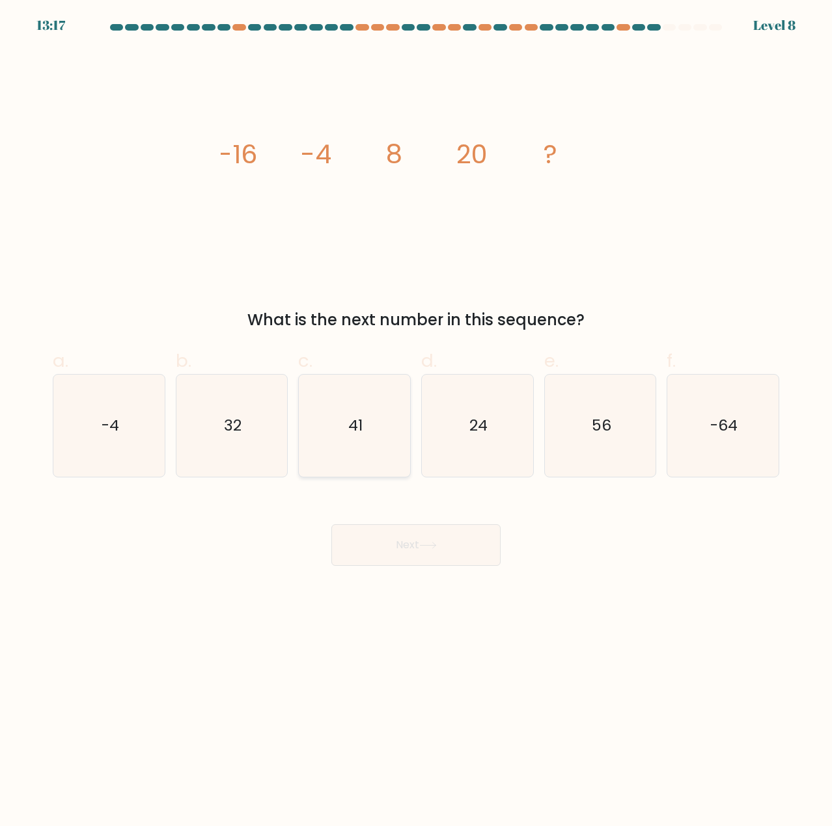
click at [368, 429] on icon "41" at bounding box center [354, 426] width 102 height 102
click at [416, 422] on input "c. 41" at bounding box center [416, 417] width 1 height 8
radio input "true"
click at [228, 448] on icon "32" at bounding box center [232, 426] width 102 height 102
click at [416, 422] on input "b. 32" at bounding box center [416, 417] width 1 height 8
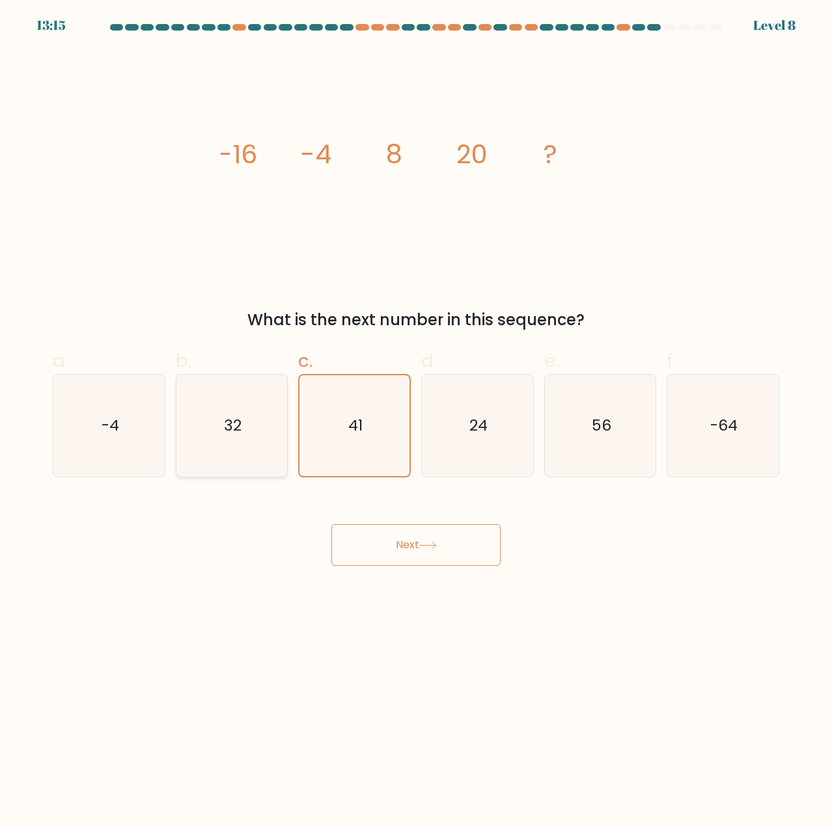
radio input "true"
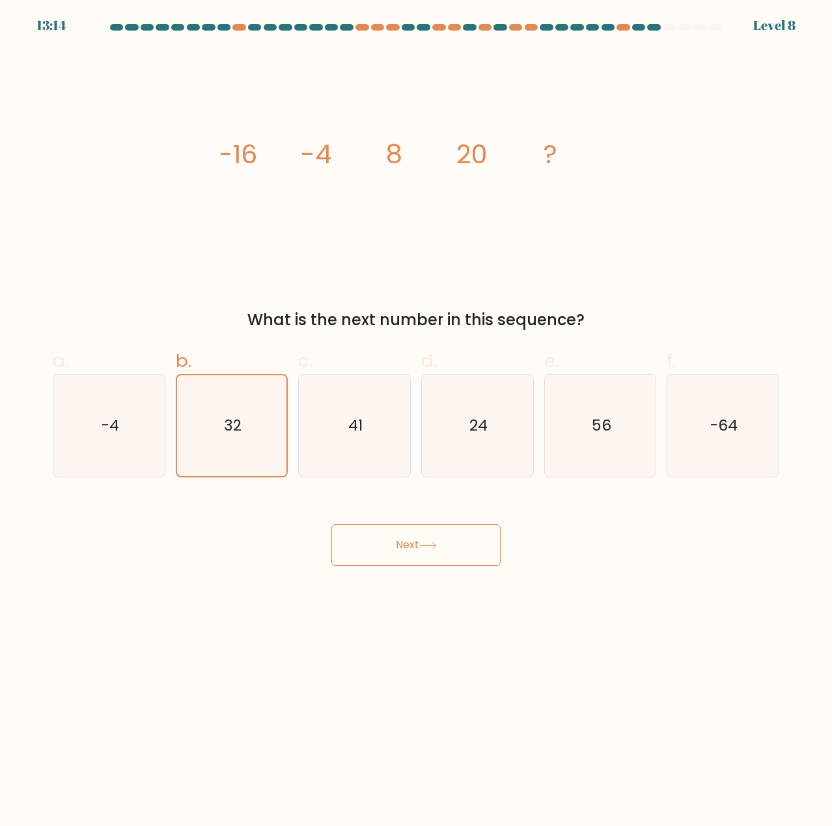
click at [407, 554] on button "Next" at bounding box center [415, 546] width 169 height 42
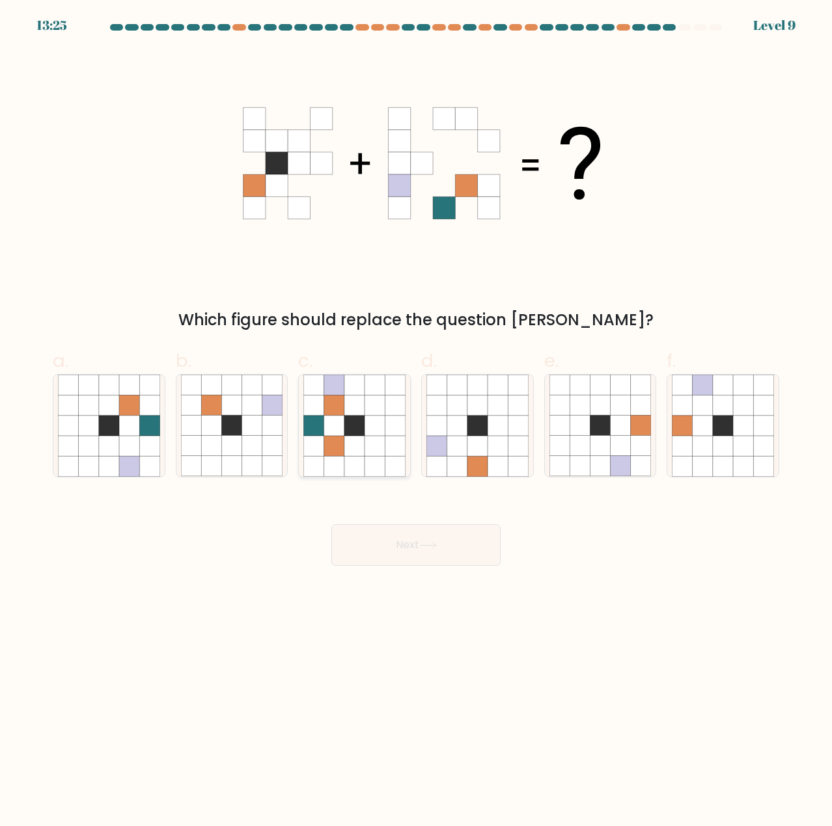
click at [359, 437] on icon at bounding box center [354, 446] width 20 height 20
click at [416, 422] on input "c." at bounding box center [416, 417] width 1 height 8
radio input "true"
click at [441, 553] on button "Next" at bounding box center [415, 546] width 169 height 42
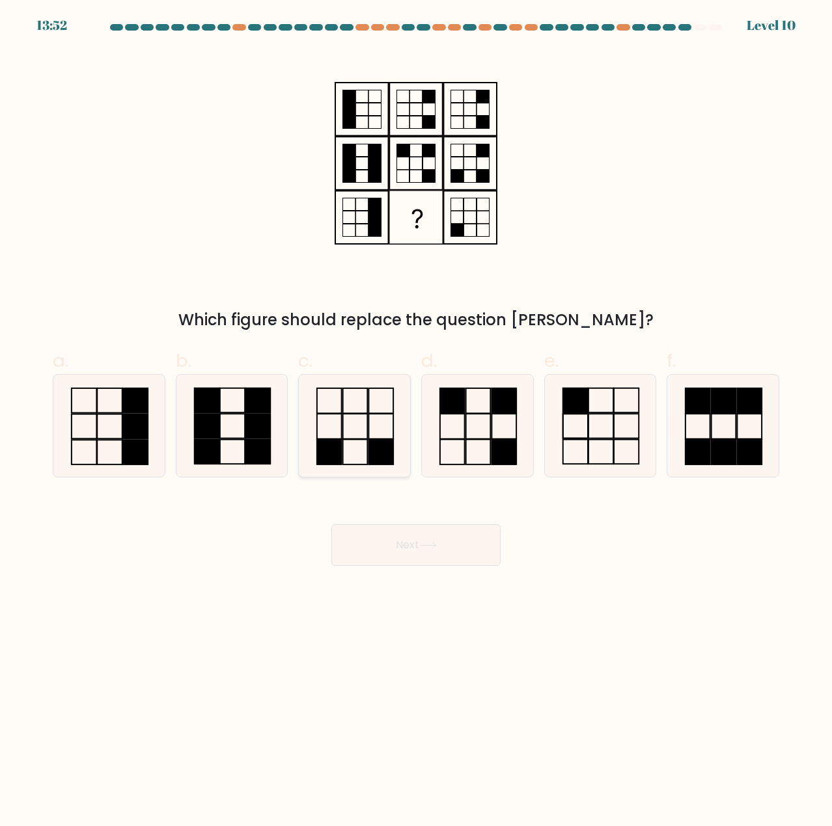
click at [383, 446] on rect at bounding box center [380, 452] width 25 height 25
click at [416, 422] on input "c." at bounding box center [416, 417] width 1 height 8
radio input "true"
click at [390, 535] on button "Next" at bounding box center [415, 546] width 169 height 42
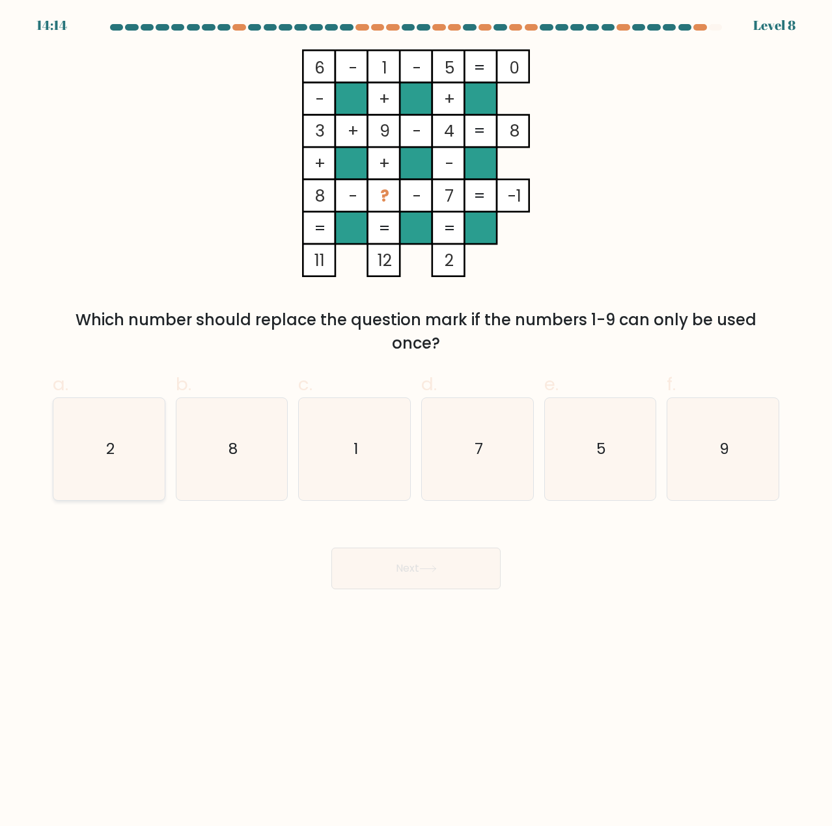
click at [136, 465] on icon "2" at bounding box center [109, 449] width 102 height 102
click at [416, 422] on input "a. 2" at bounding box center [416, 417] width 1 height 8
radio input "true"
click at [416, 579] on button "Next" at bounding box center [415, 569] width 169 height 42
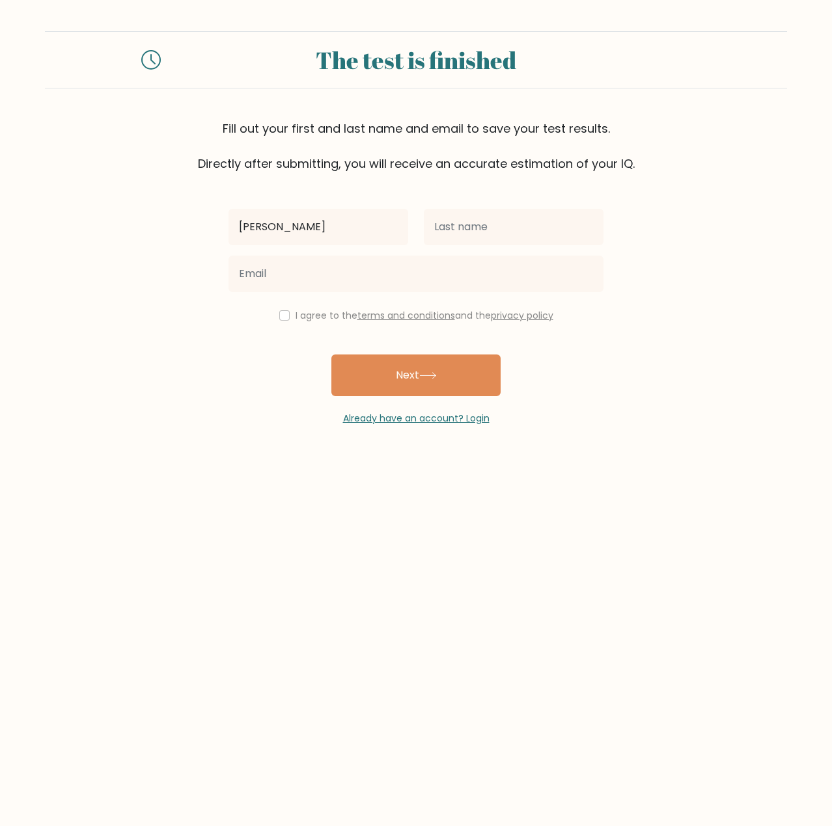
type input "[PERSON_NAME]"
type input "s"
type input "Silawan"
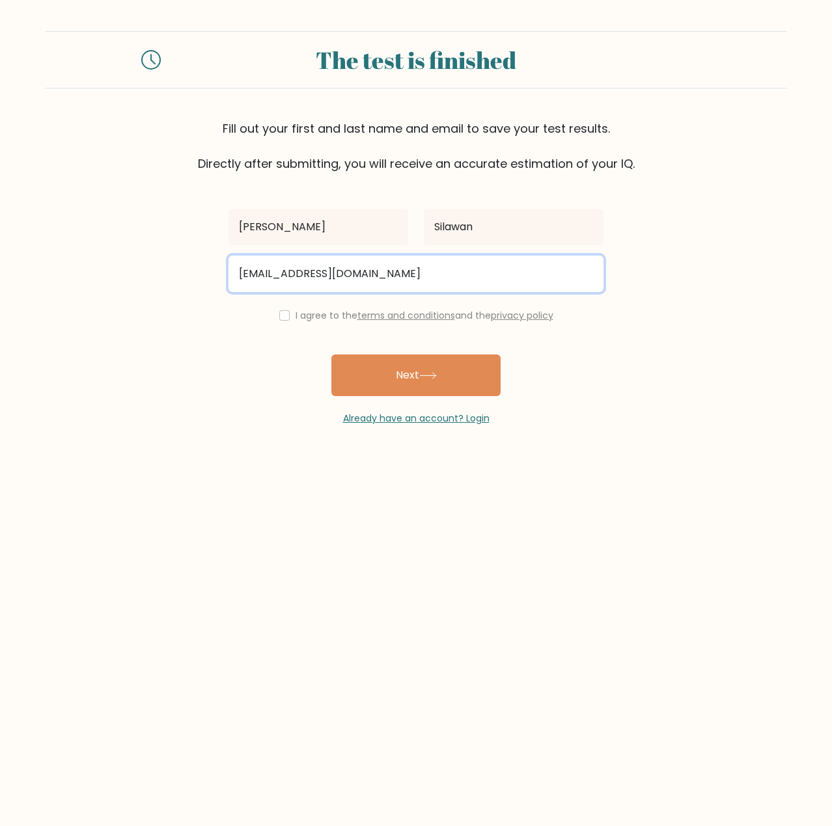
type input "[EMAIL_ADDRESS][DOMAIN_NAME]"
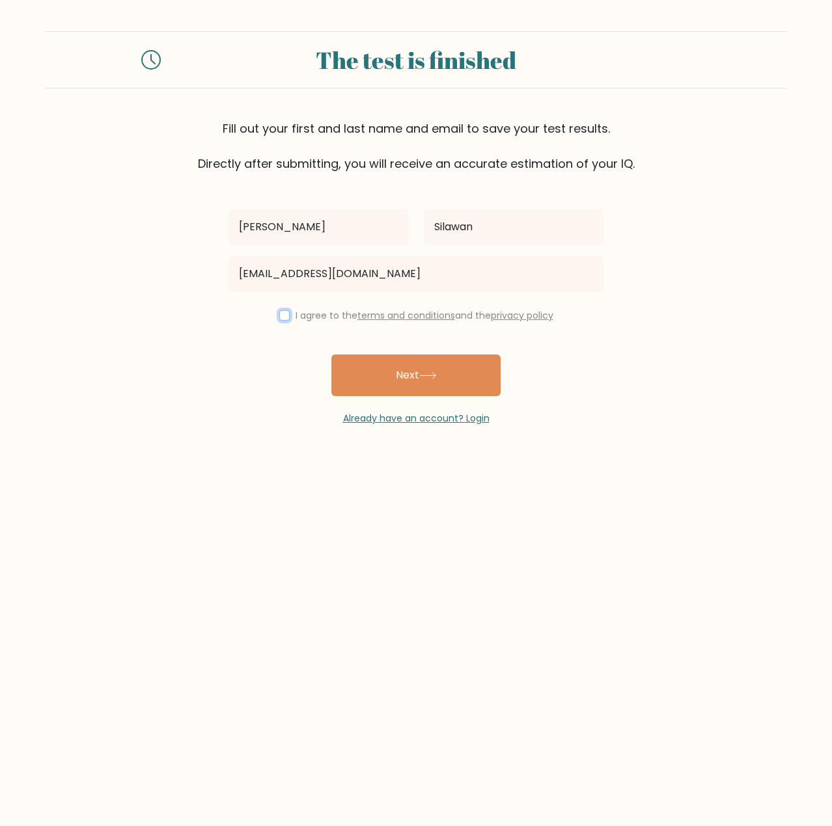
click at [279, 318] on input "checkbox" at bounding box center [284, 315] width 10 height 10
checkbox input "true"
click at [398, 372] on button "Next" at bounding box center [415, 376] width 169 height 42
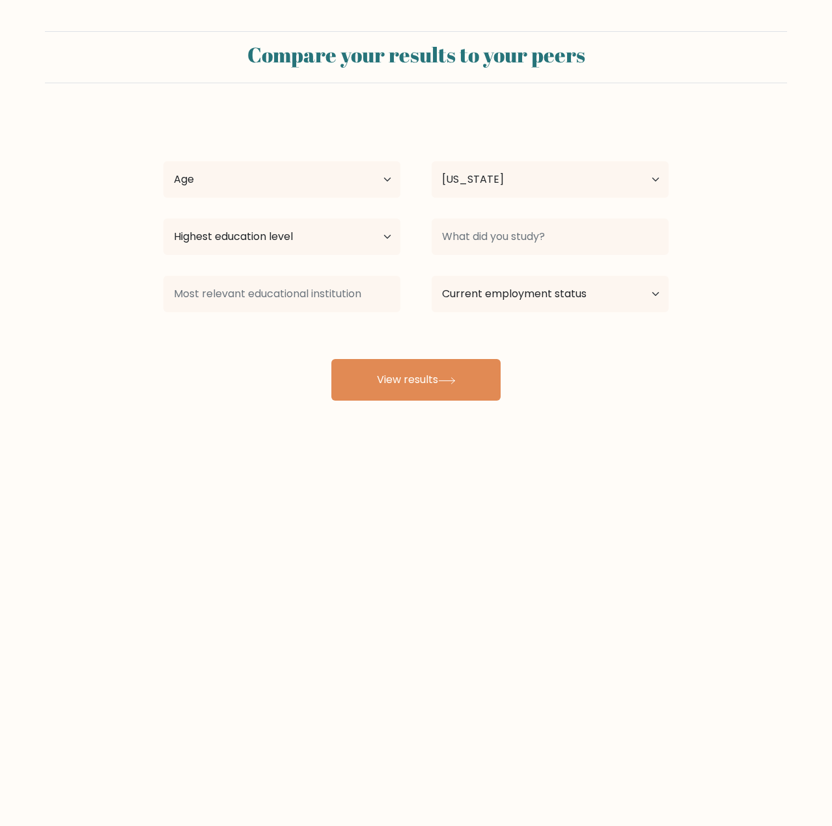
select select "PW"
click at [387, 381] on button "View results" at bounding box center [415, 380] width 169 height 42
click at [394, 173] on select "Age Under 18 years old 18-24 years old 25-34 years old 35-44 years old 45-54 ye…" at bounding box center [281, 179] width 237 height 36
select select "25_34"
click at [163, 161] on select "Age Under 18 years old 18-24 years old 25-34 years old 35-44 years old 45-54 ye…" at bounding box center [281, 179] width 237 height 36
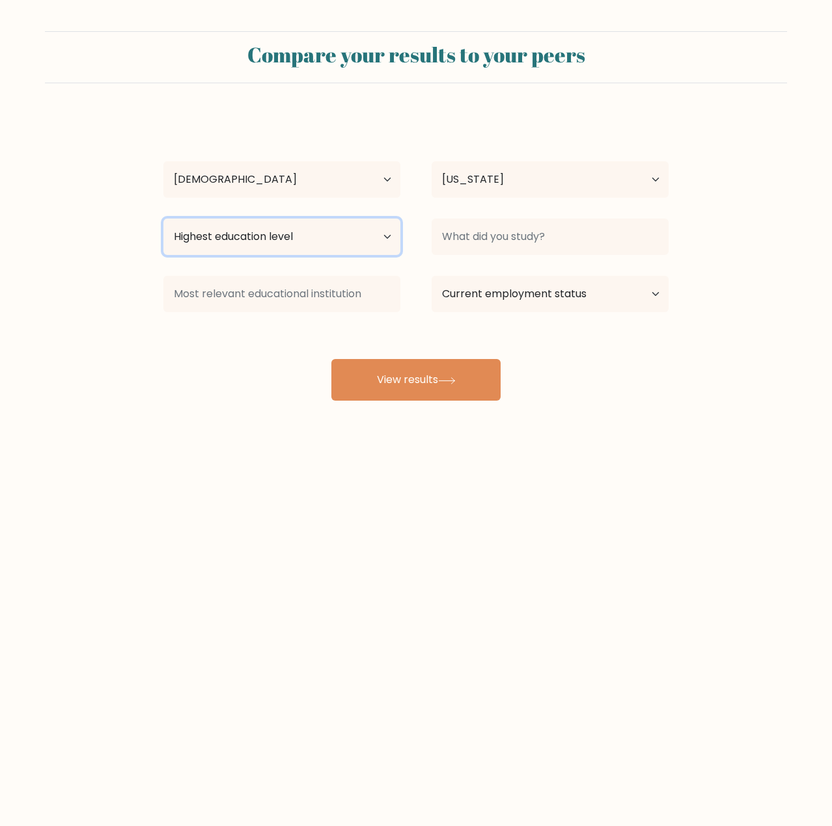
click at [342, 237] on select "Highest education level No schooling Primary Lower Secondary Upper Secondary Oc…" at bounding box center [281, 237] width 237 height 36
select select "bachelors_degree"
click at [163, 219] on select "Highest education level No schooling Primary Lower Secondary Upper Secondary Oc…" at bounding box center [281, 237] width 237 height 36
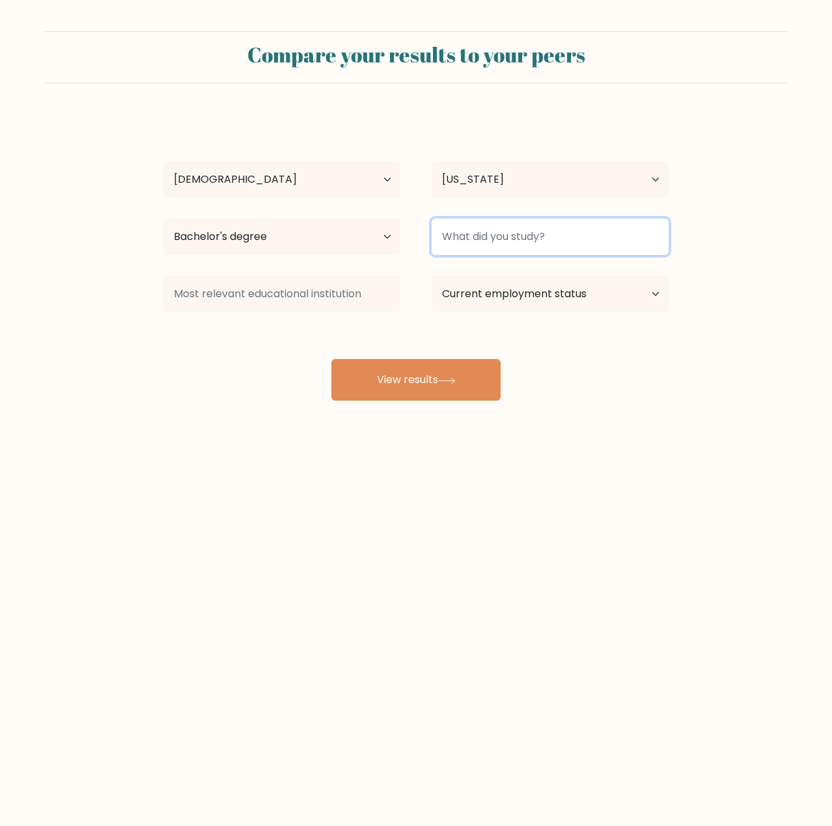
click at [515, 232] on input at bounding box center [549, 237] width 237 height 36
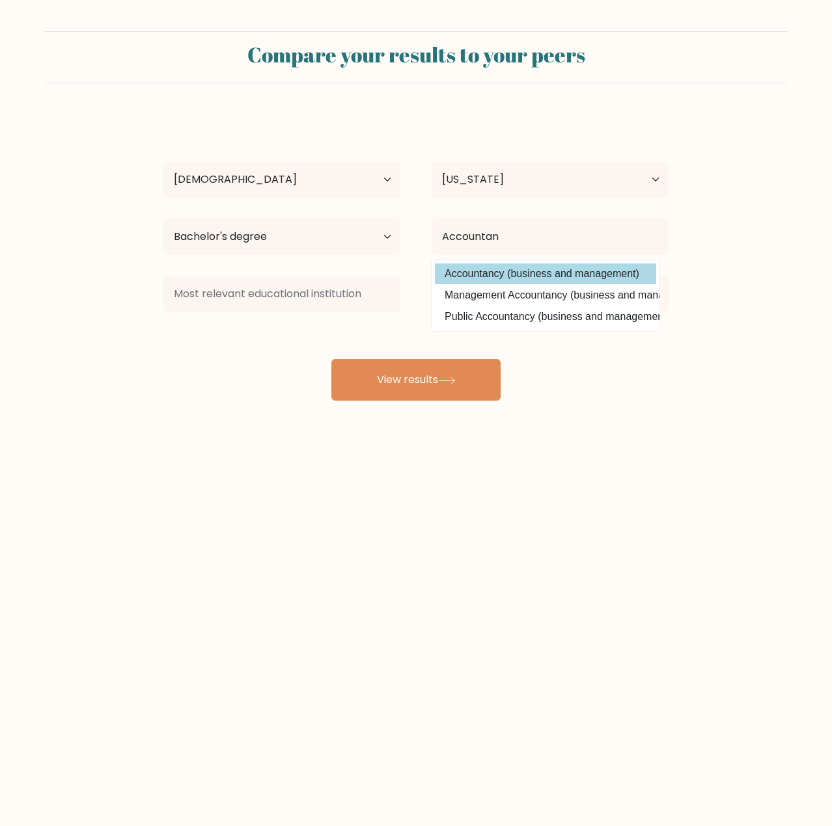
click at [536, 279] on option "Accountancy (business and management)" at bounding box center [545, 274] width 221 height 21
type input "Accountancy"
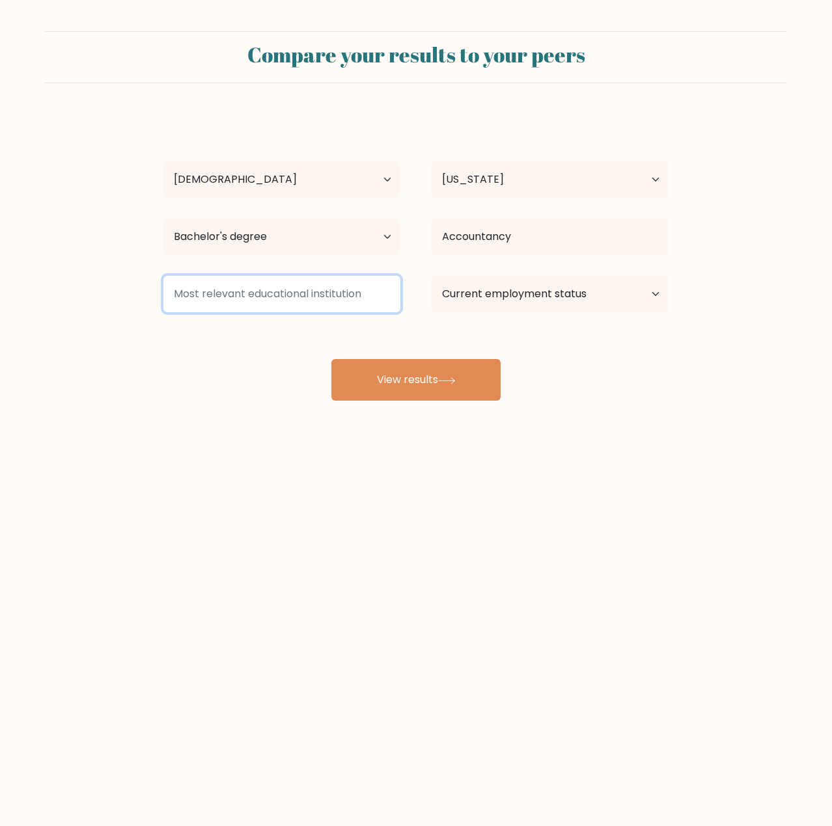
click at [239, 293] on input at bounding box center [281, 294] width 237 height 36
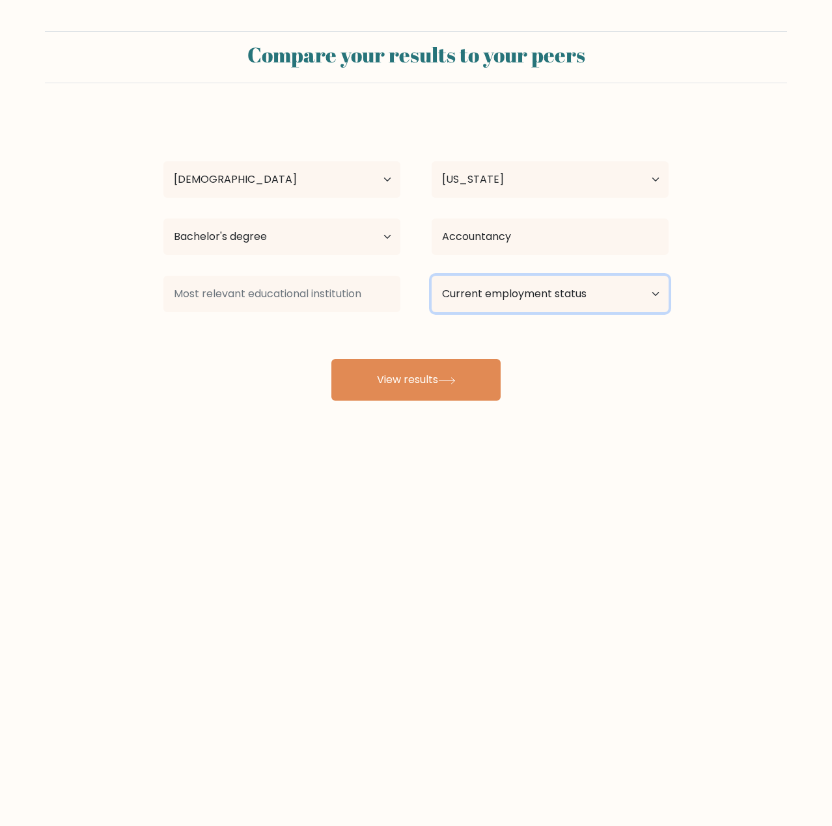
click at [508, 293] on select "Current employment status Employed Student Retired Other / prefer not to answer" at bounding box center [549, 294] width 237 height 36
select select "employed"
click at [431, 276] on select "Current employment status Employed Student Retired Other / prefer not to answer" at bounding box center [549, 294] width 237 height 36
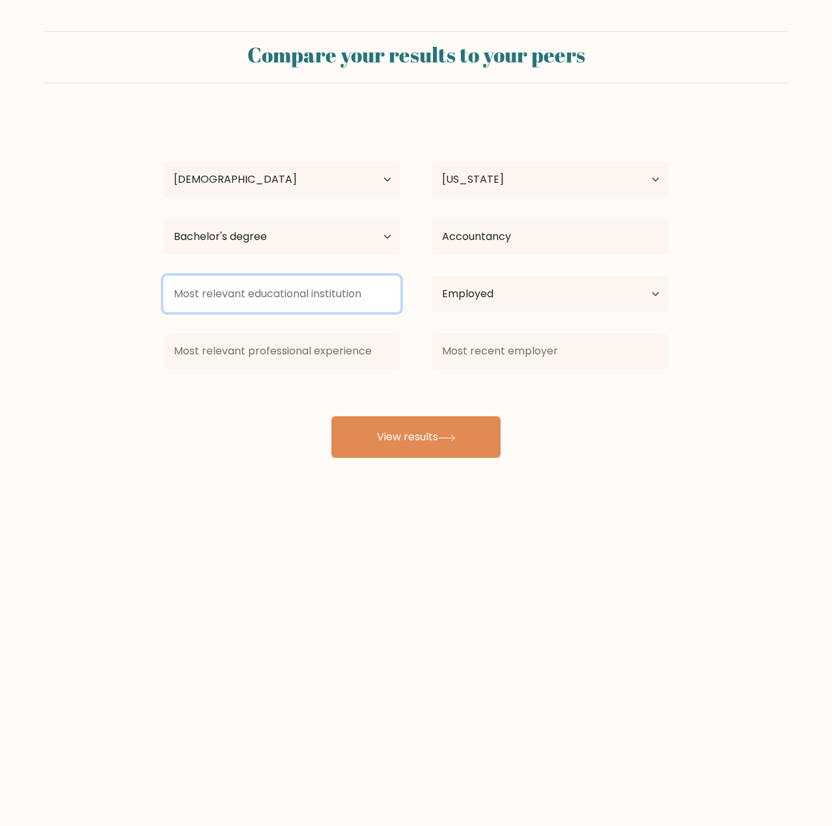
click at [335, 302] on input at bounding box center [281, 294] width 237 height 36
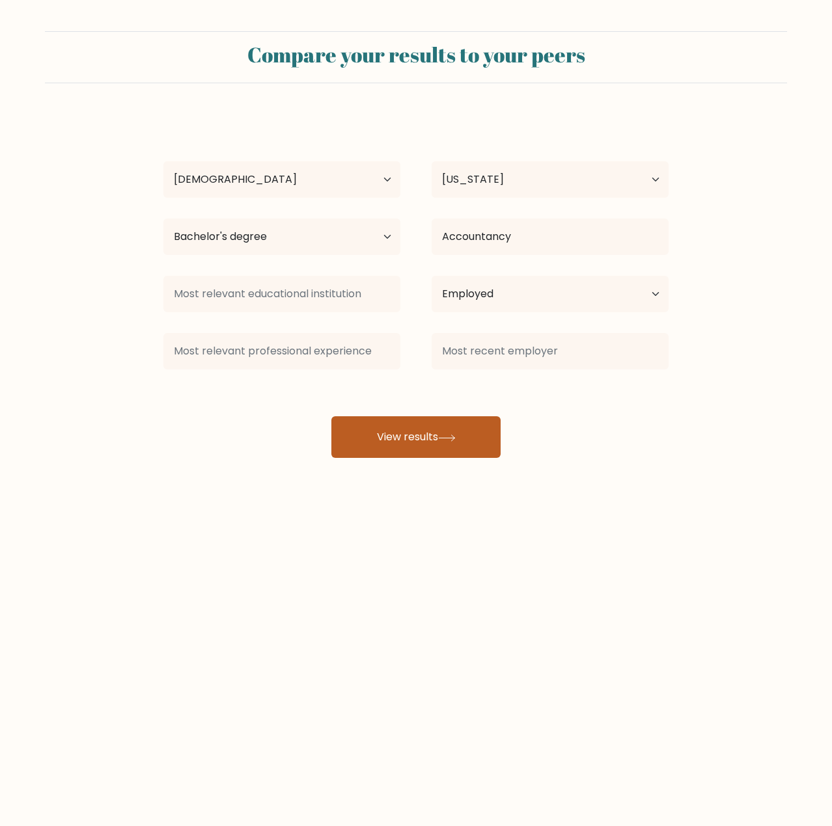
click at [411, 433] on button "View results" at bounding box center [415, 437] width 169 height 42
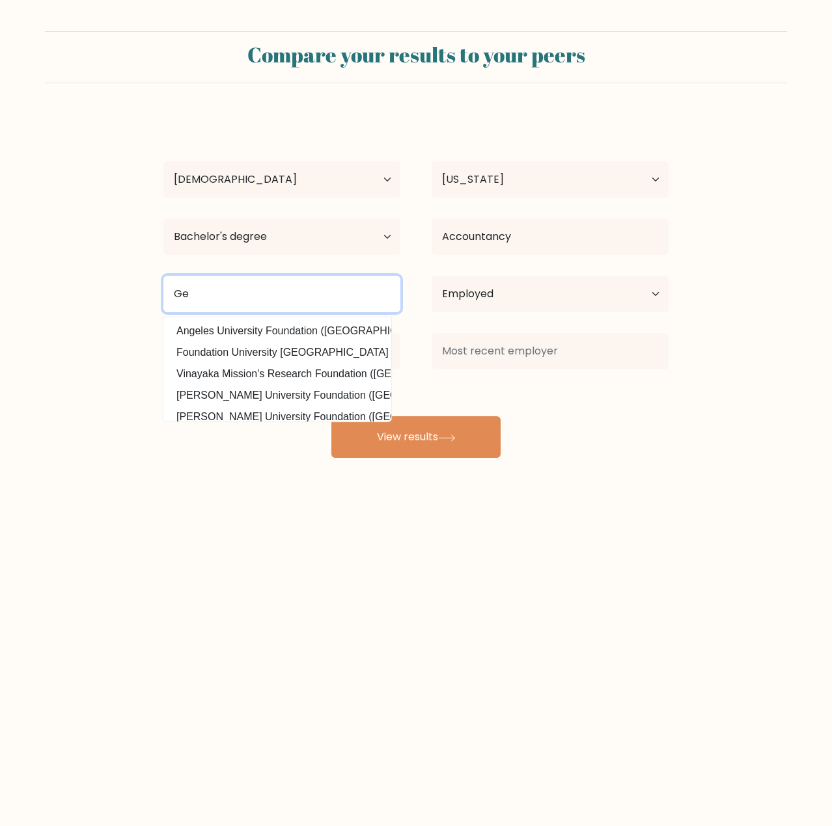
type input "G"
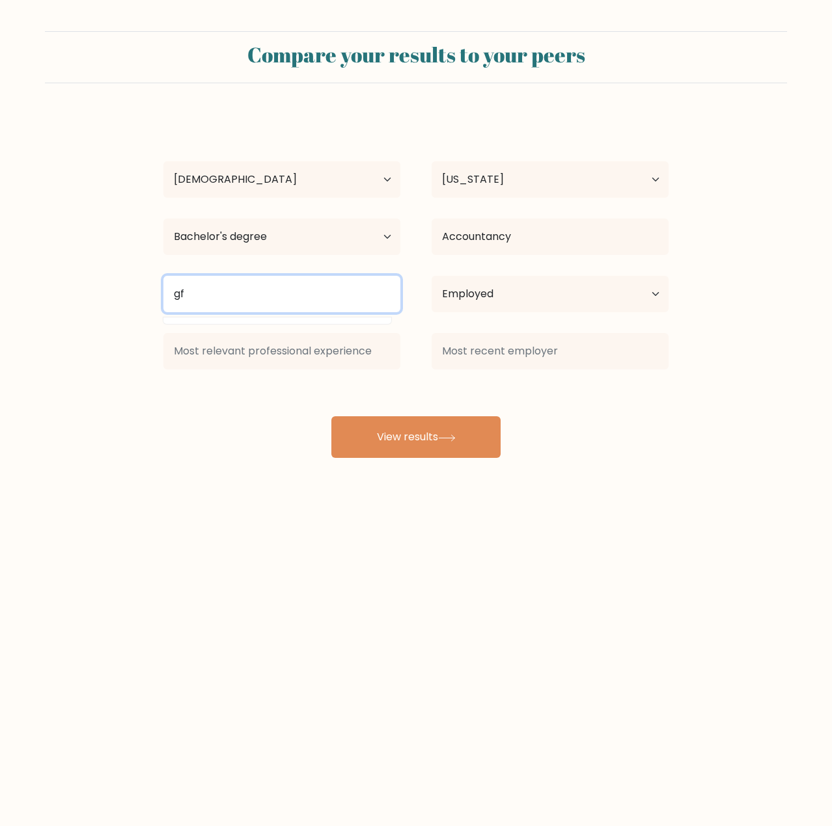
type input "g"
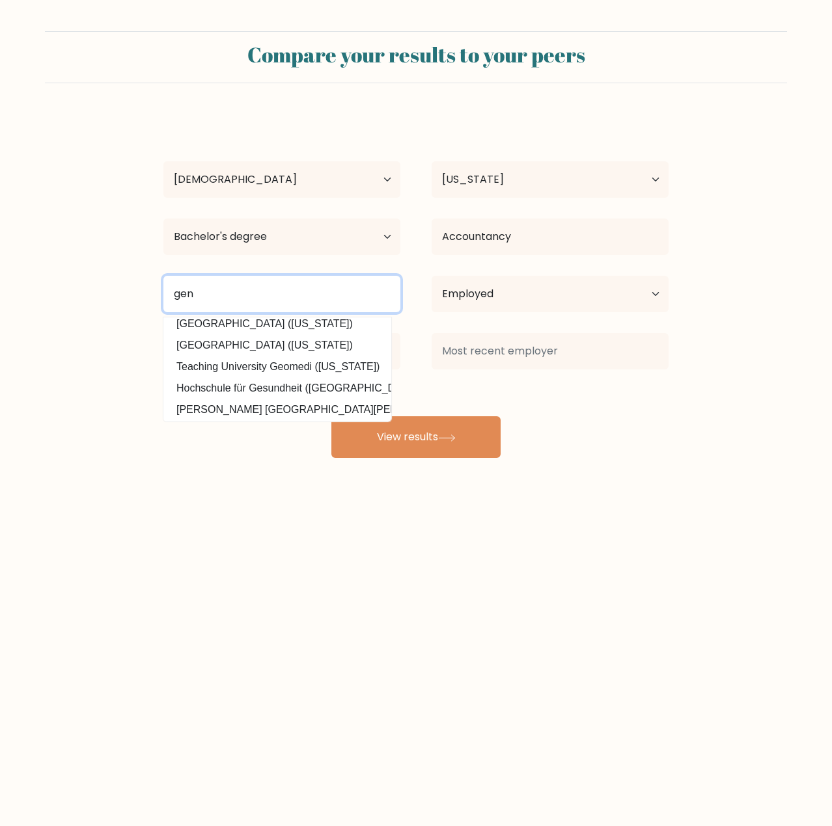
scroll to position [127, 0]
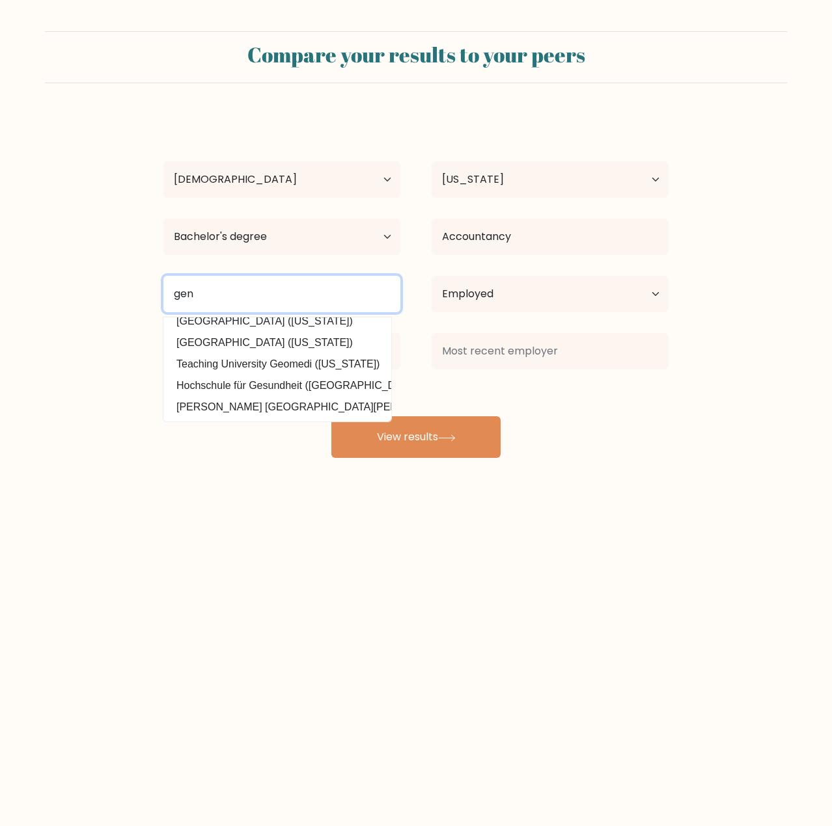
click at [212, 304] on input "gen" at bounding box center [281, 294] width 237 height 36
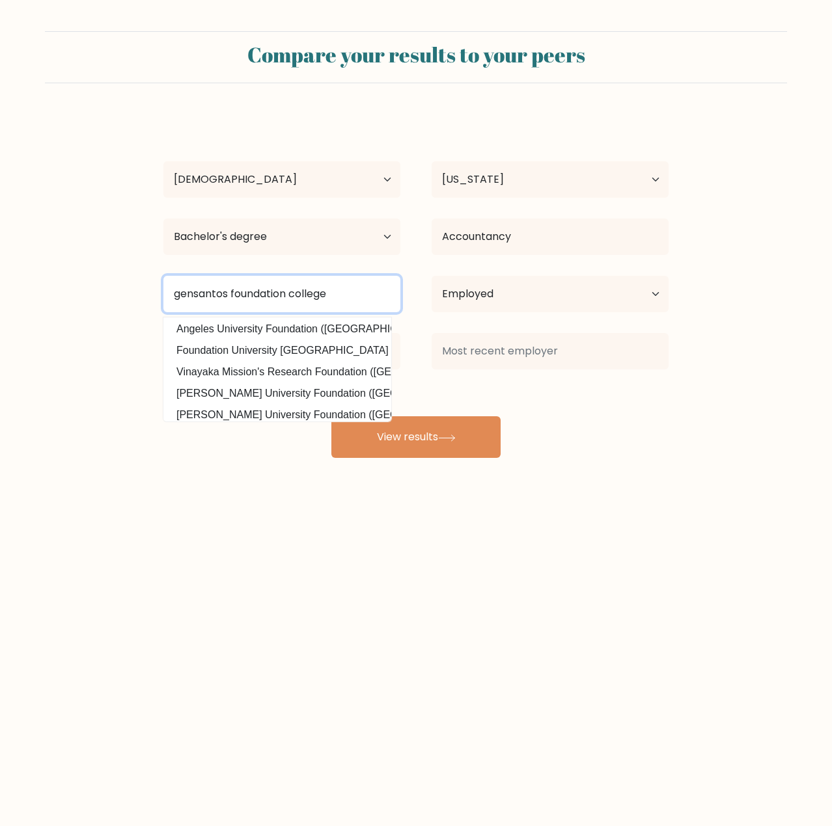
scroll to position [0, 0]
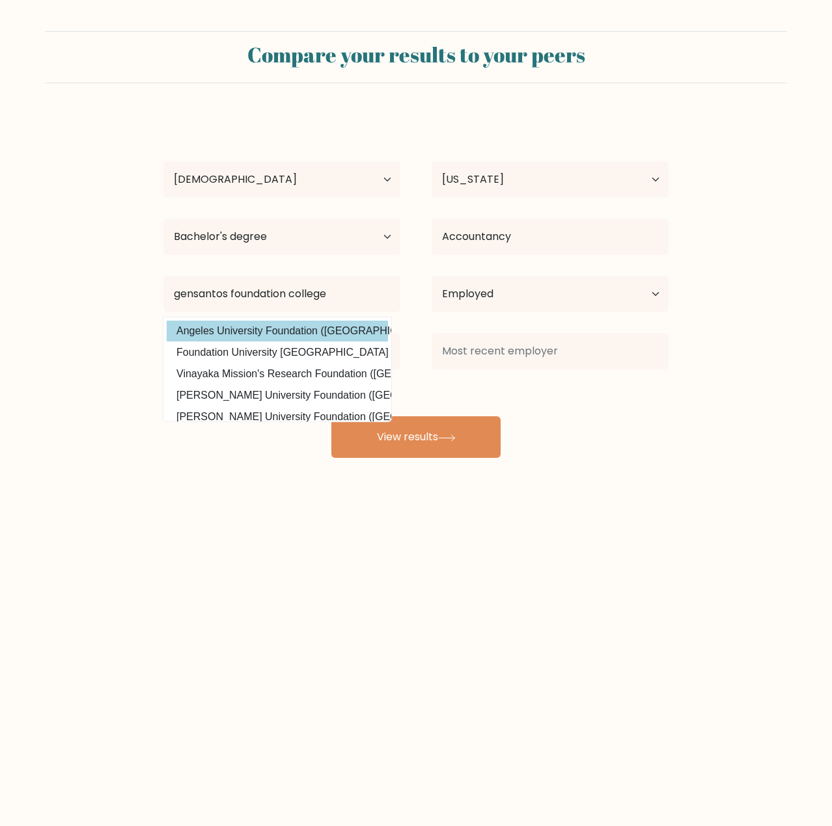
click at [314, 329] on option "Angeles University Foundation (Philippines)" at bounding box center [277, 331] width 221 height 21
type input "Angeles University Foundation"
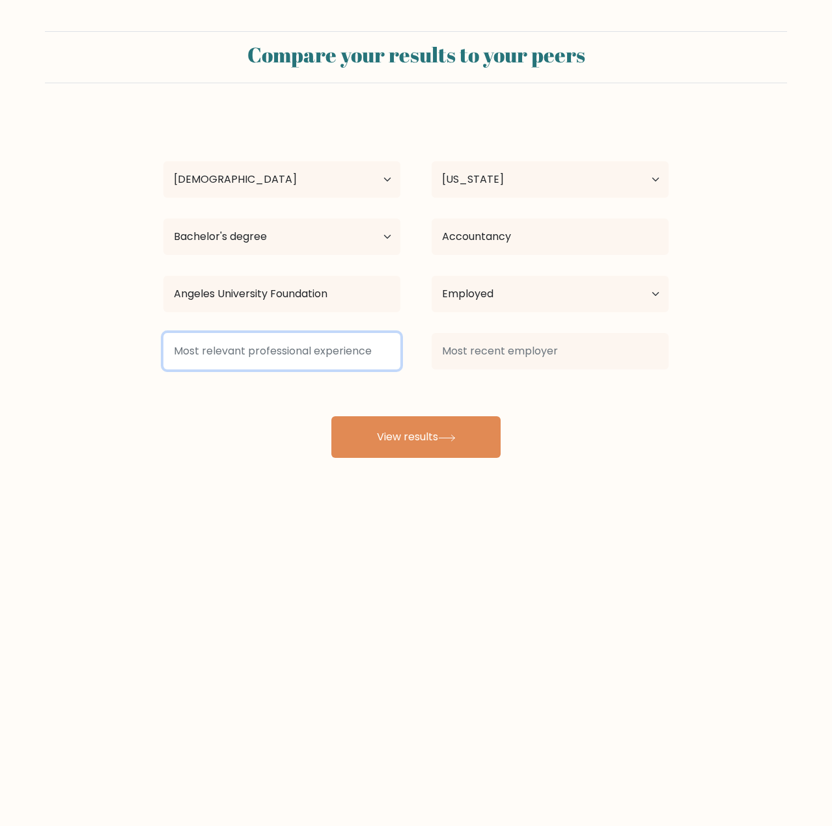
click at [301, 355] on input at bounding box center [281, 351] width 237 height 36
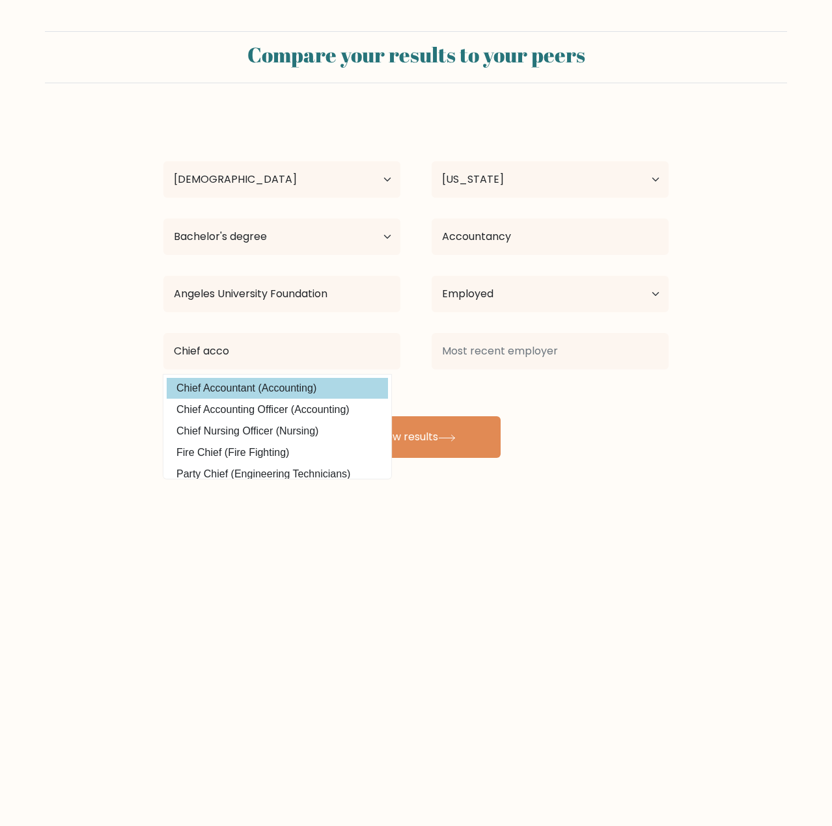
click at [305, 389] on option "Chief Accountant (Accounting)" at bounding box center [277, 388] width 221 height 21
type input "Chief Accountant"
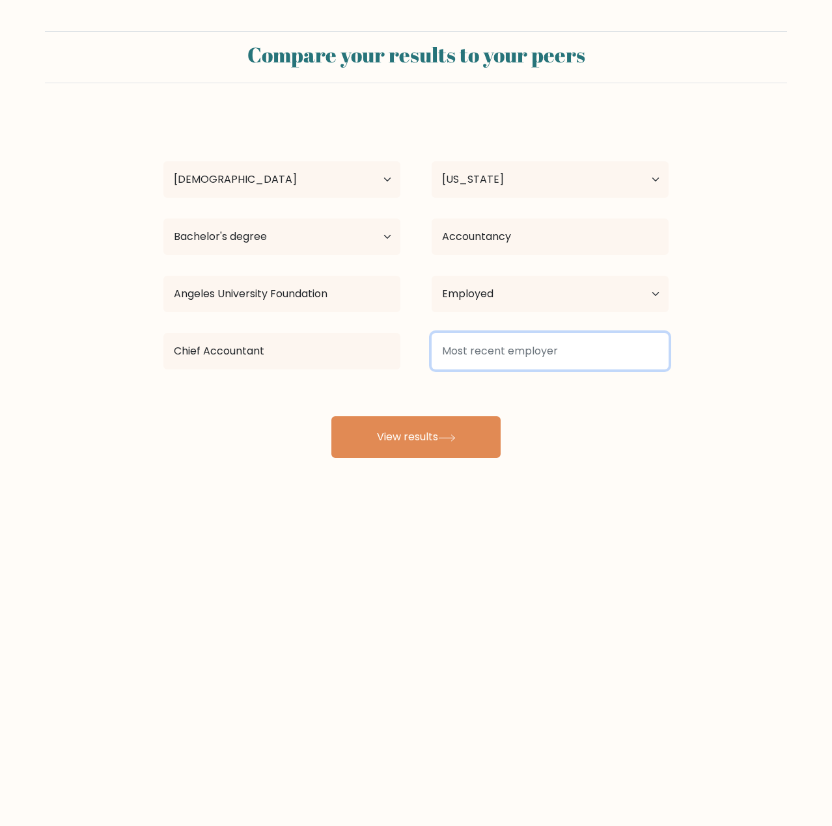
click at [529, 348] on input at bounding box center [549, 351] width 237 height 36
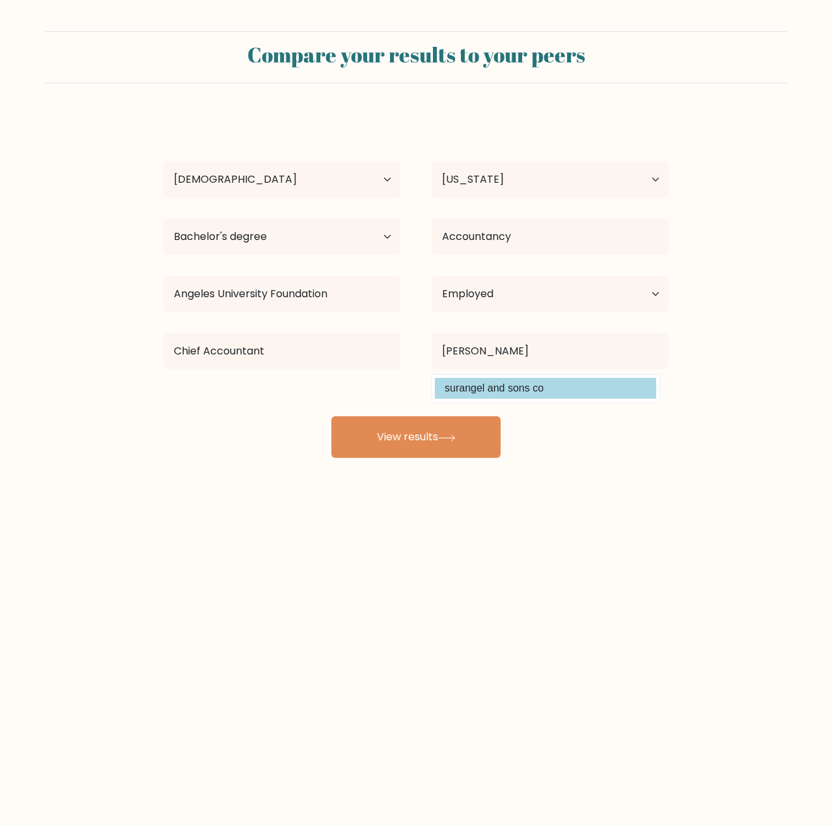
click at [516, 393] on option "surangel and sons co" at bounding box center [545, 388] width 221 height 21
type input "surangel and sons co"
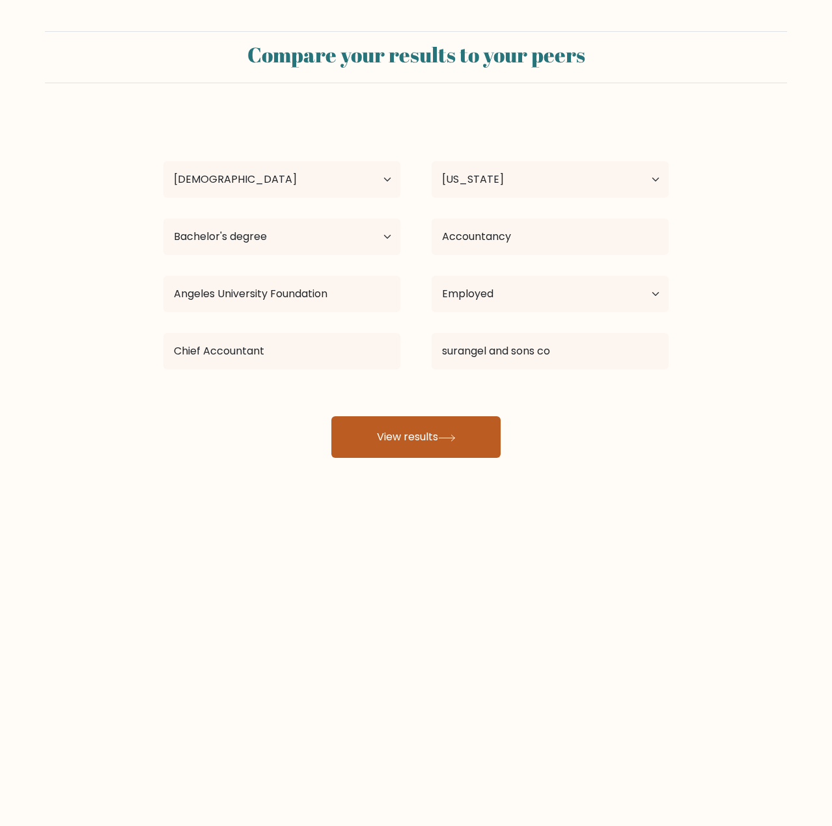
click at [464, 446] on button "View results" at bounding box center [415, 437] width 169 height 42
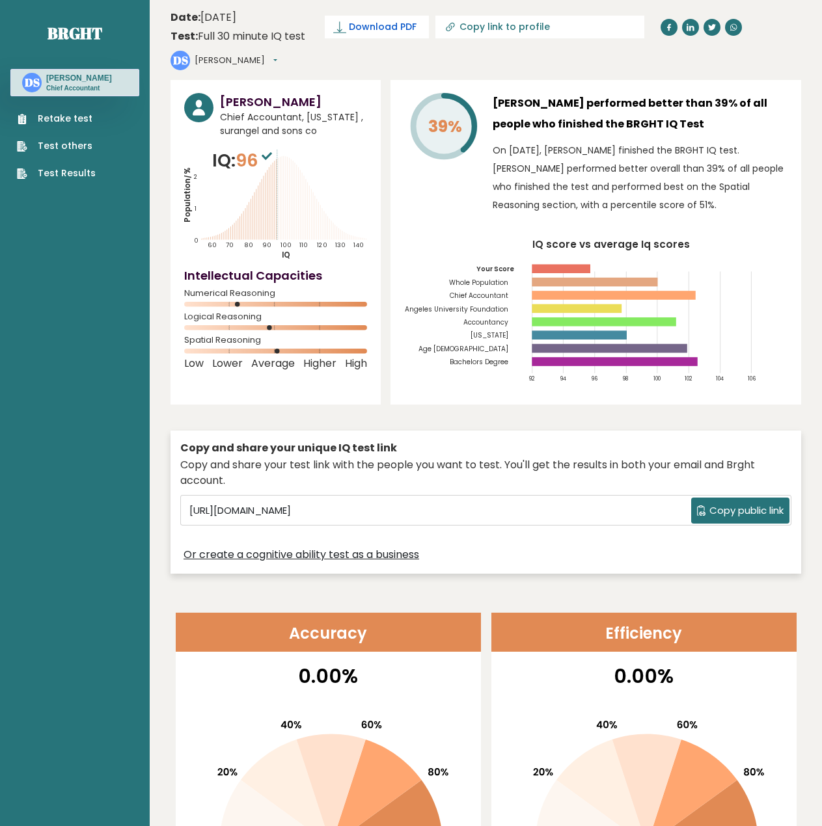
click at [359, 31] on span "Download PDF" at bounding box center [383, 27] width 68 height 14
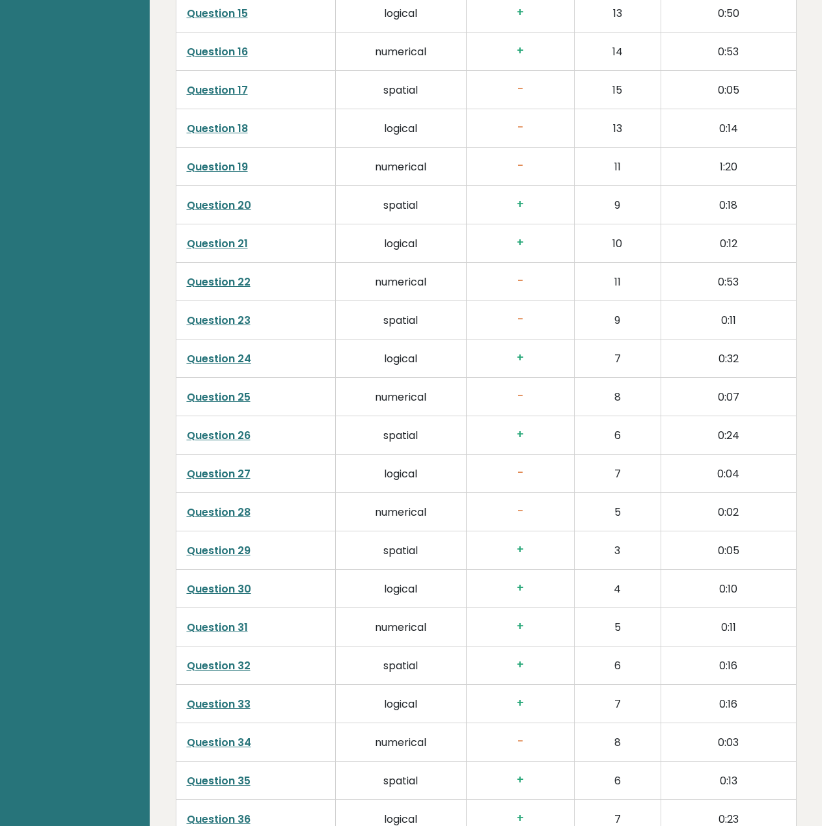
scroll to position [3085, 0]
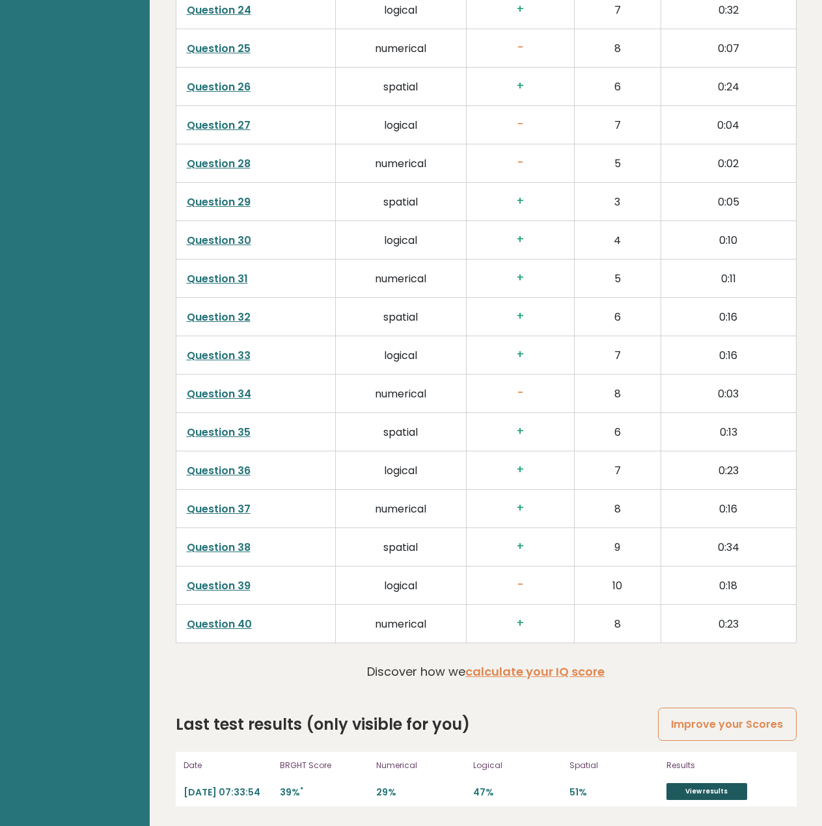
click at [720, 787] on link "View results" at bounding box center [706, 792] width 81 height 17
